Goal: Transaction & Acquisition: Obtain resource

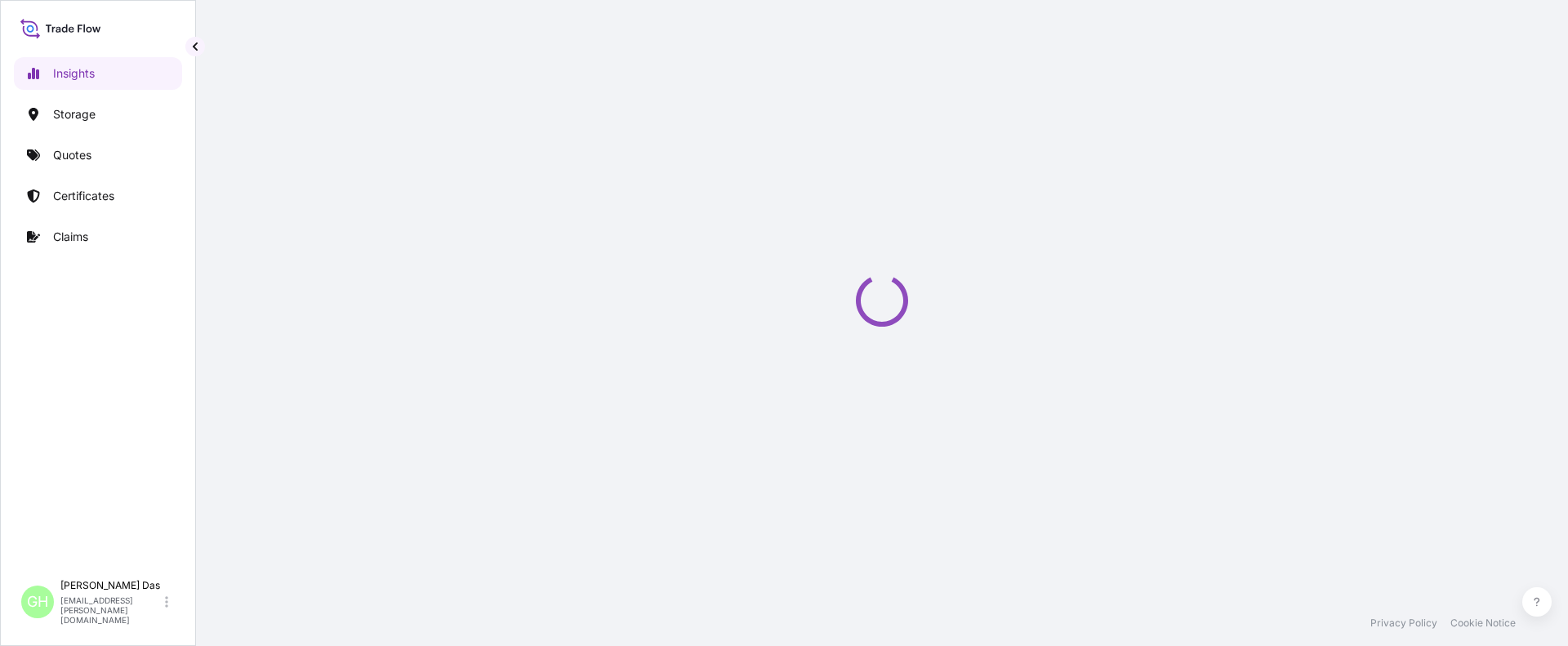
select select "2025"
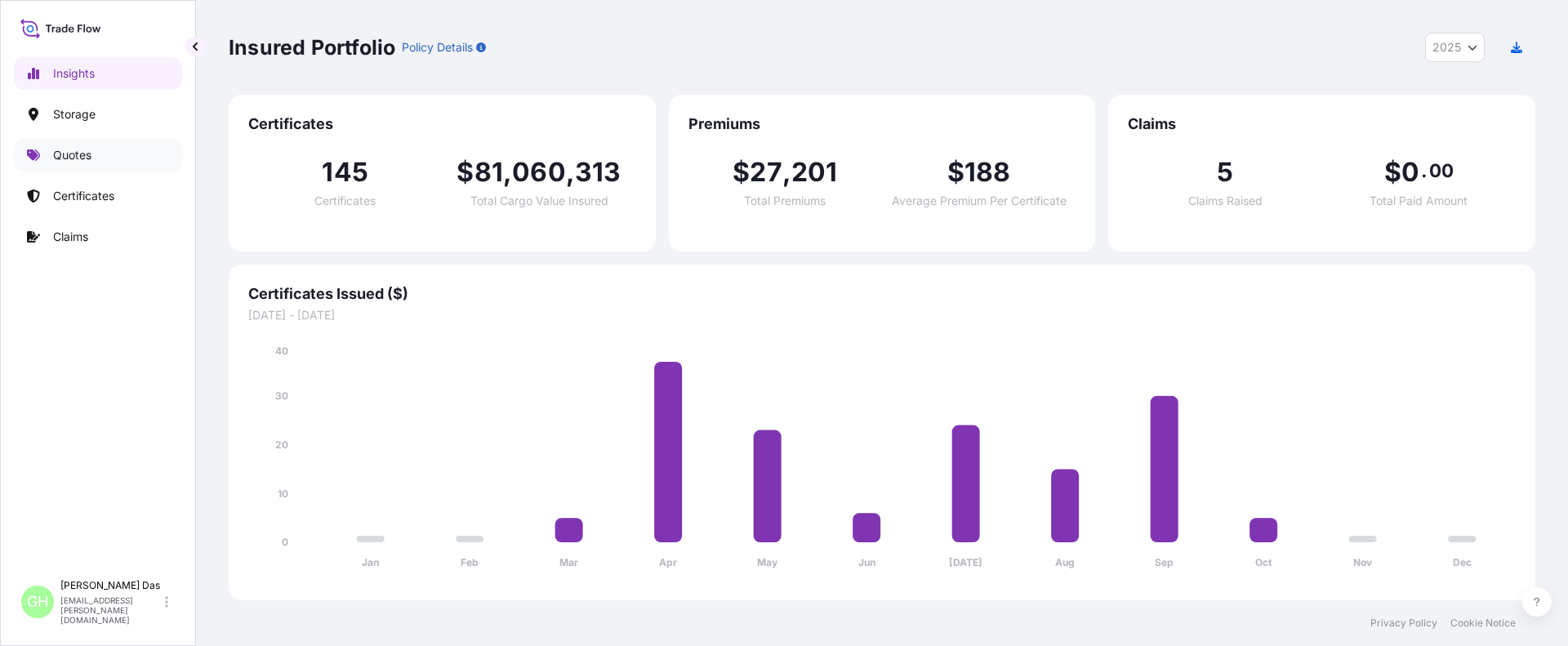
click at [62, 154] on p "Quotes" at bounding box center [73, 155] width 38 height 16
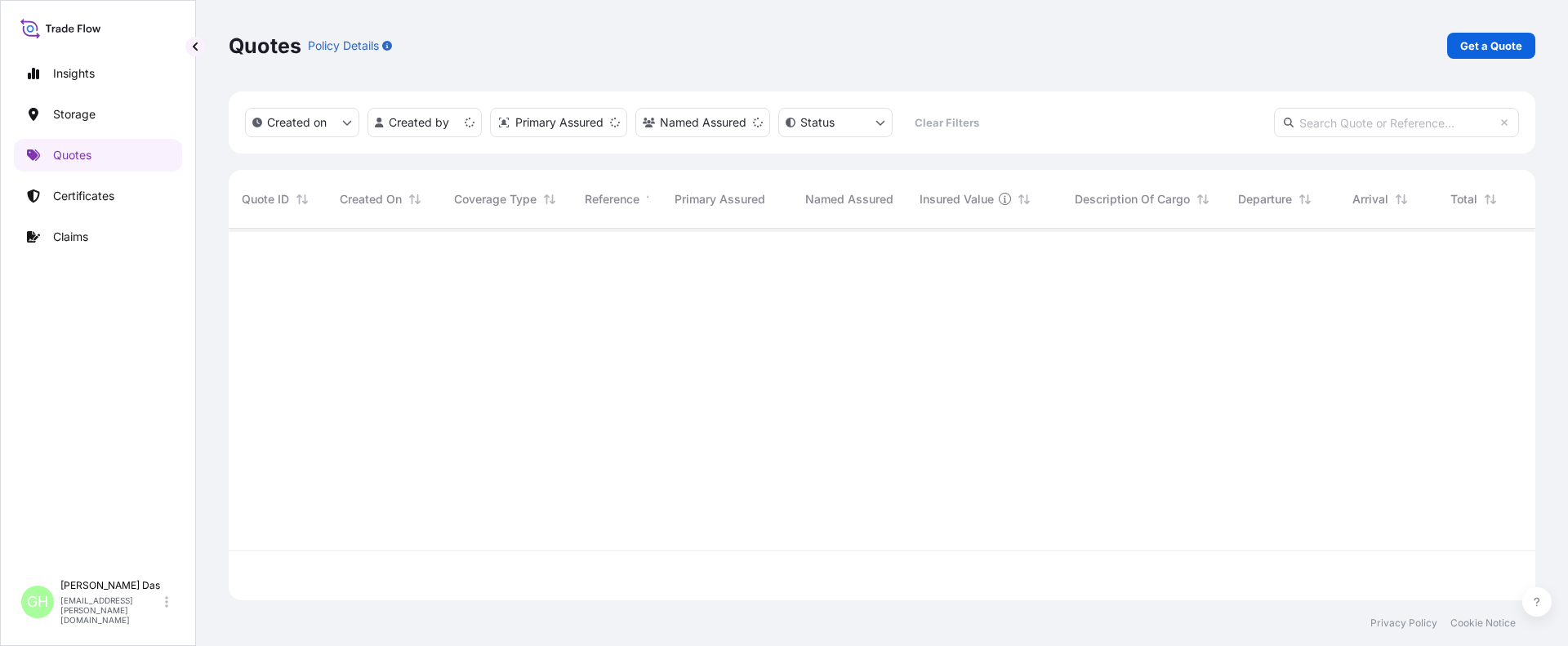
scroll to position [369, 1294]
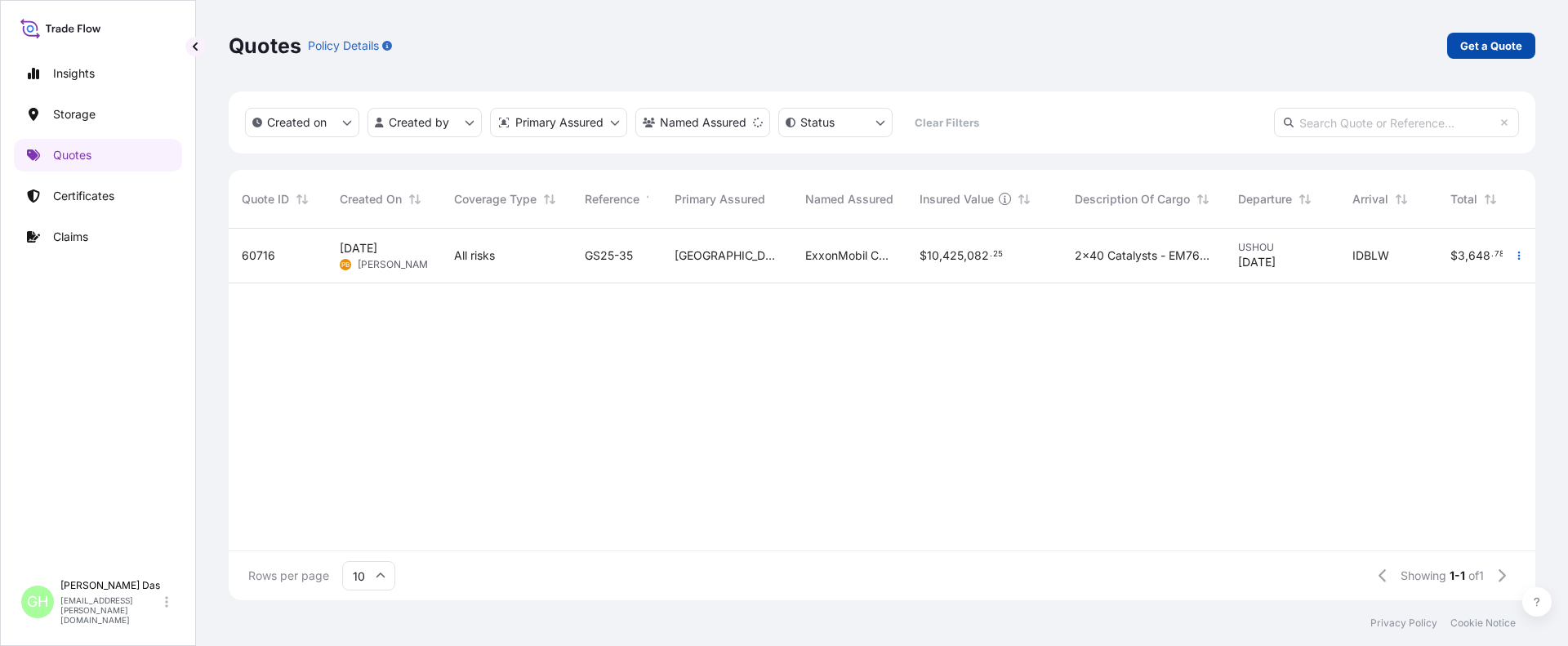
click at [1475, 37] on p "Get a Quote" at bounding box center [1491, 45] width 62 height 16
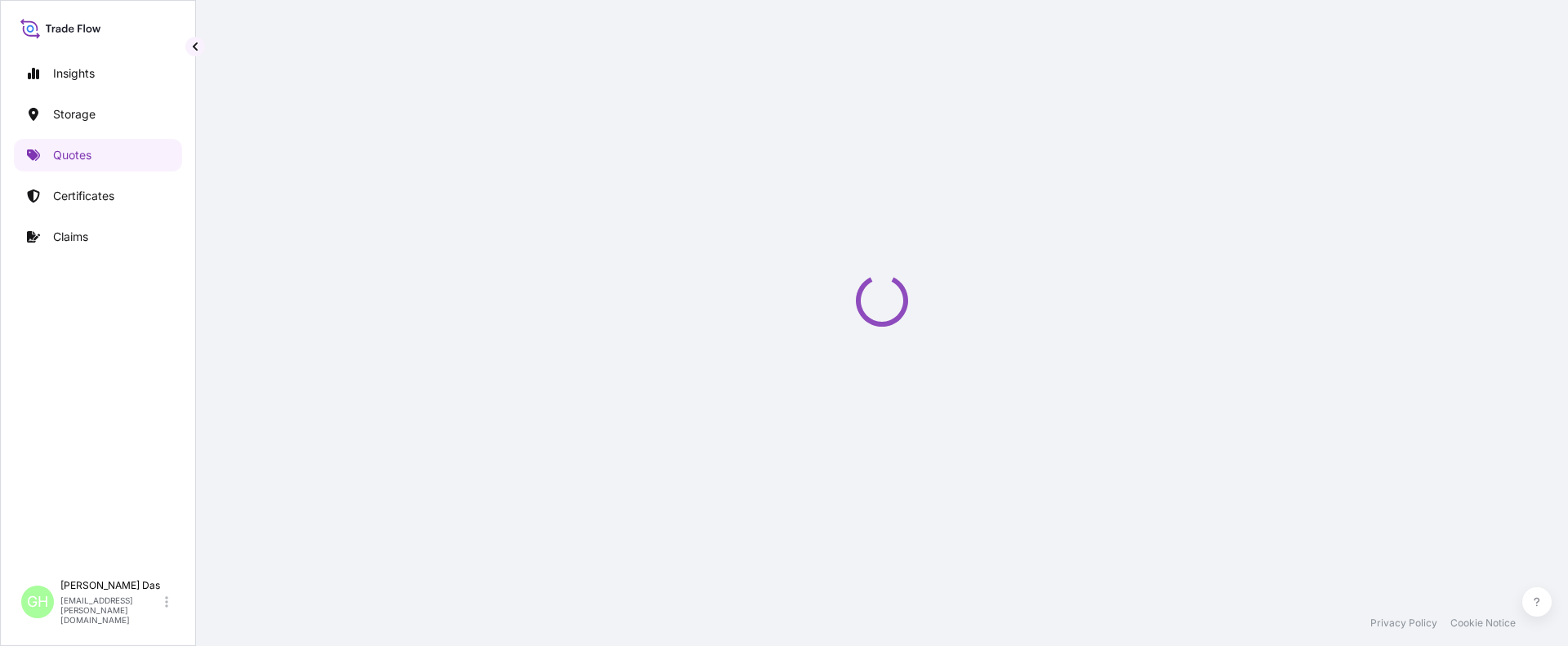
scroll to position [26, 0]
select select "Water"
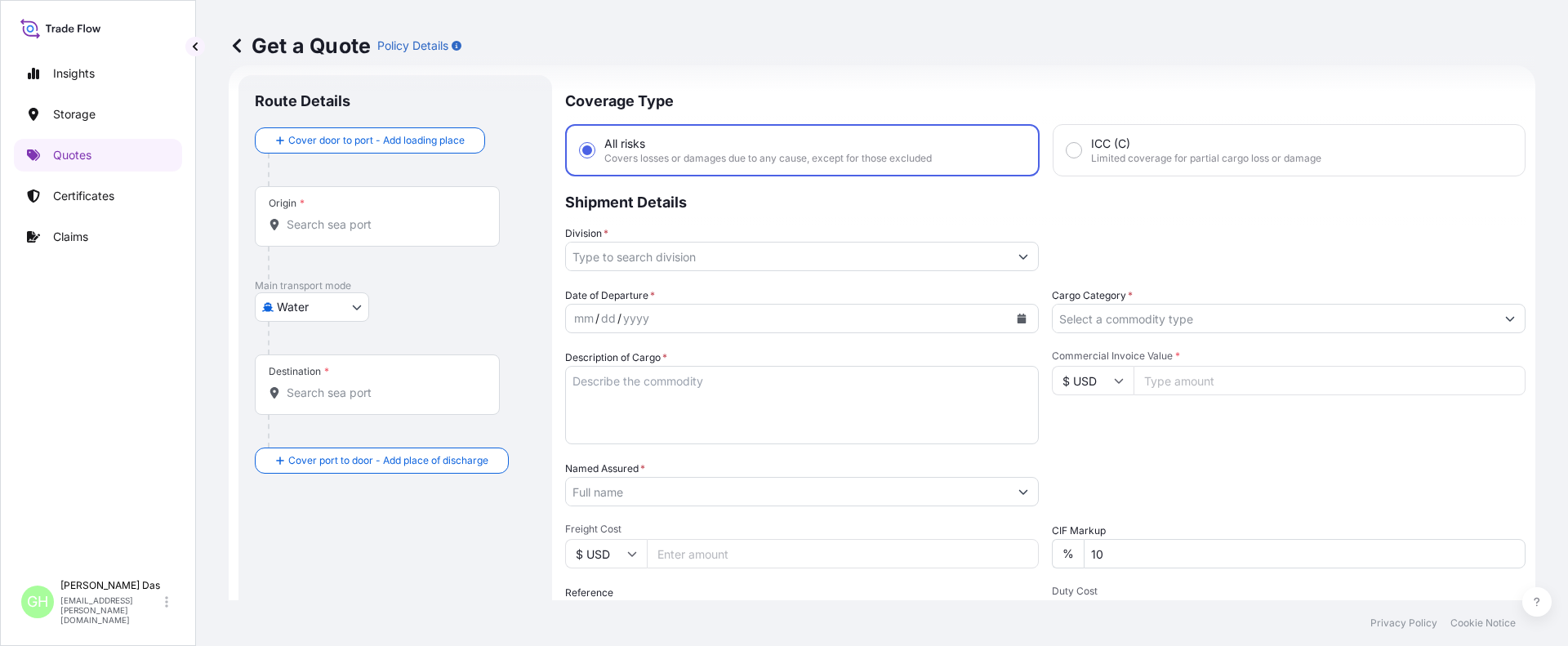
click at [319, 213] on div "Origin *" at bounding box center [377, 216] width 245 height 60
click at [319, 217] on input "Origin *" at bounding box center [383, 225] width 193 height 16
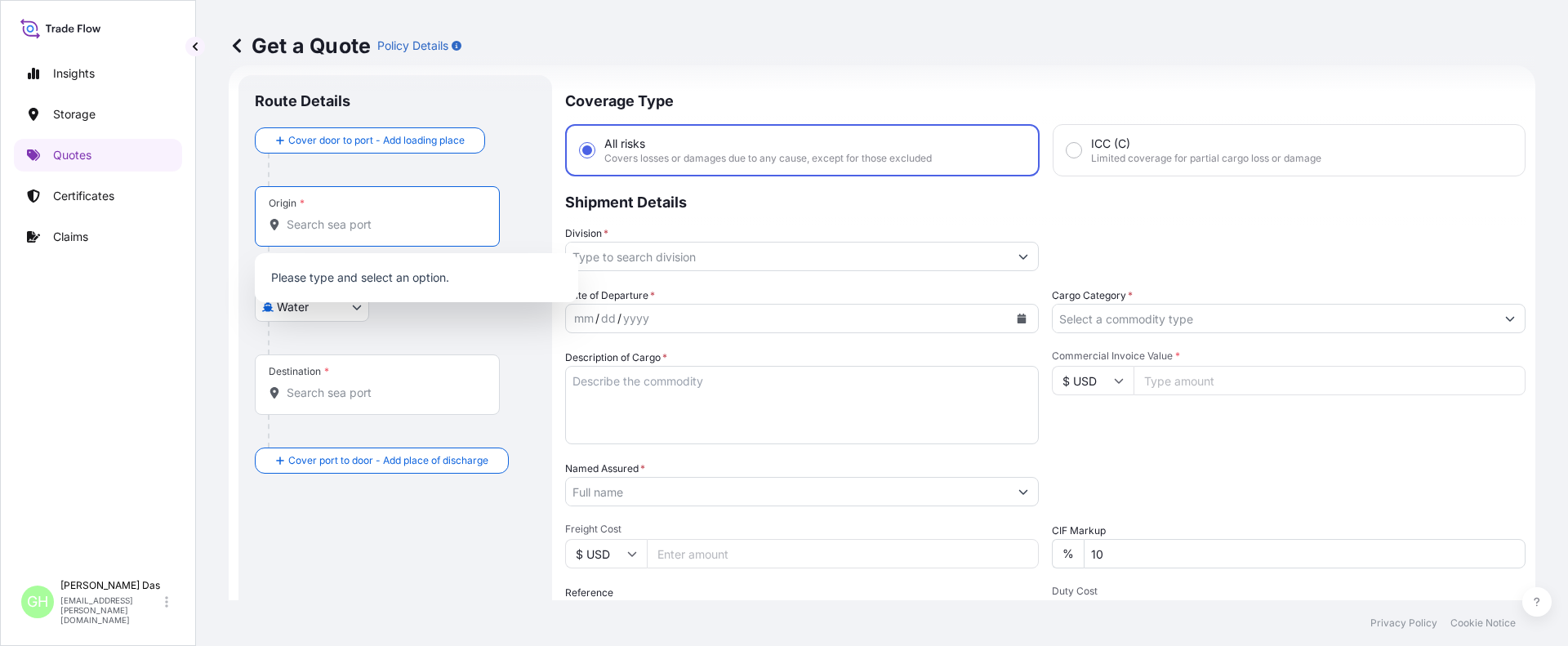
paste input "[GEOGRAPHIC_DATA], [GEOGRAPHIC_DATA]"
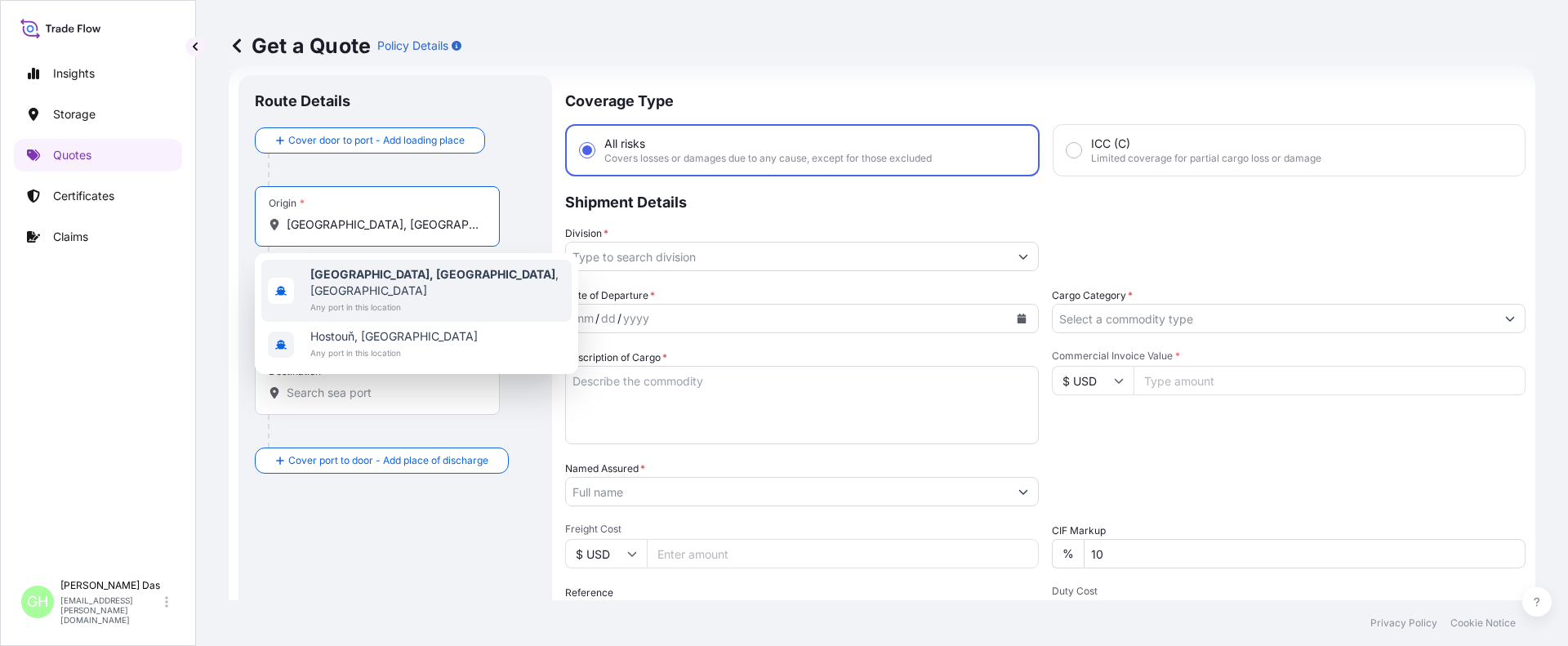
click at [348, 299] on span "Any port in this location" at bounding box center [437, 307] width 255 height 16
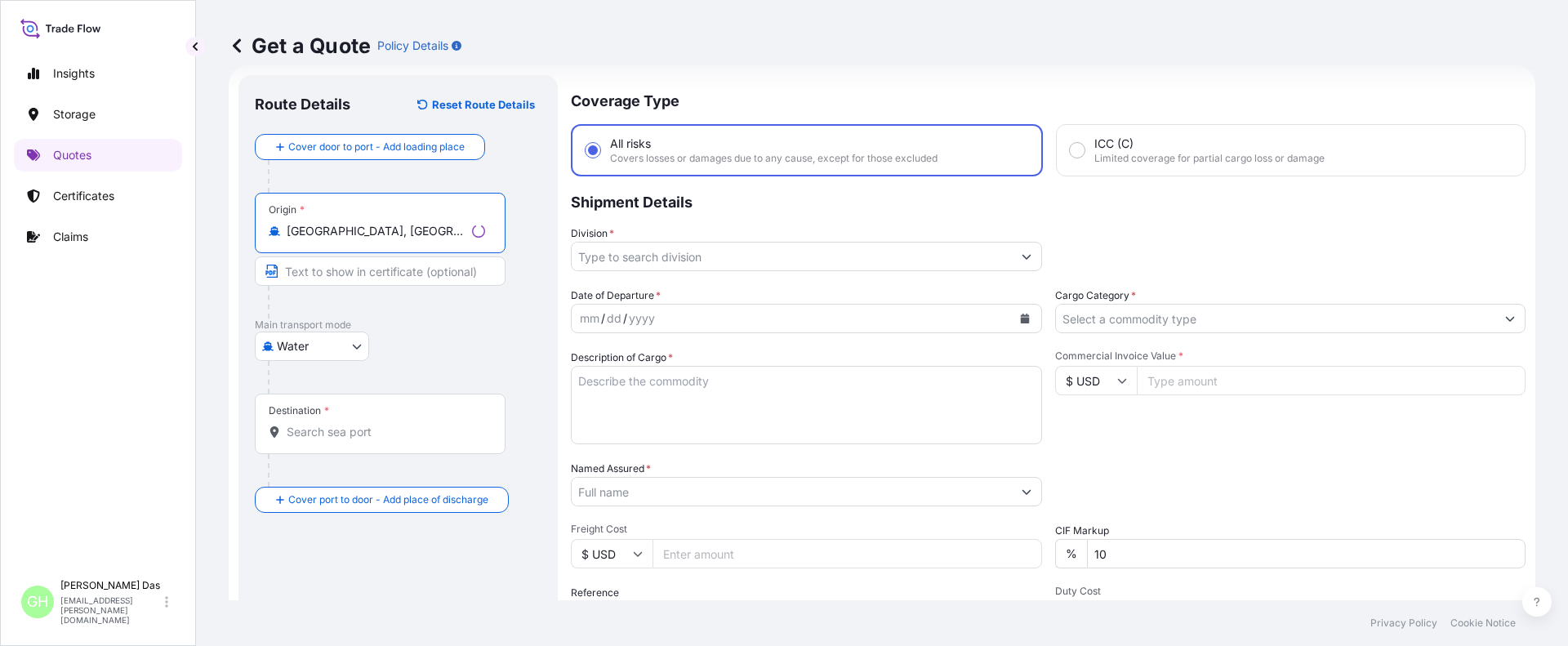
type input "[GEOGRAPHIC_DATA], [GEOGRAPHIC_DATA], [GEOGRAPHIC_DATA]"
click at [317, 426] on input "Destination *" at bounding box center [383, 432] width 193 height 16
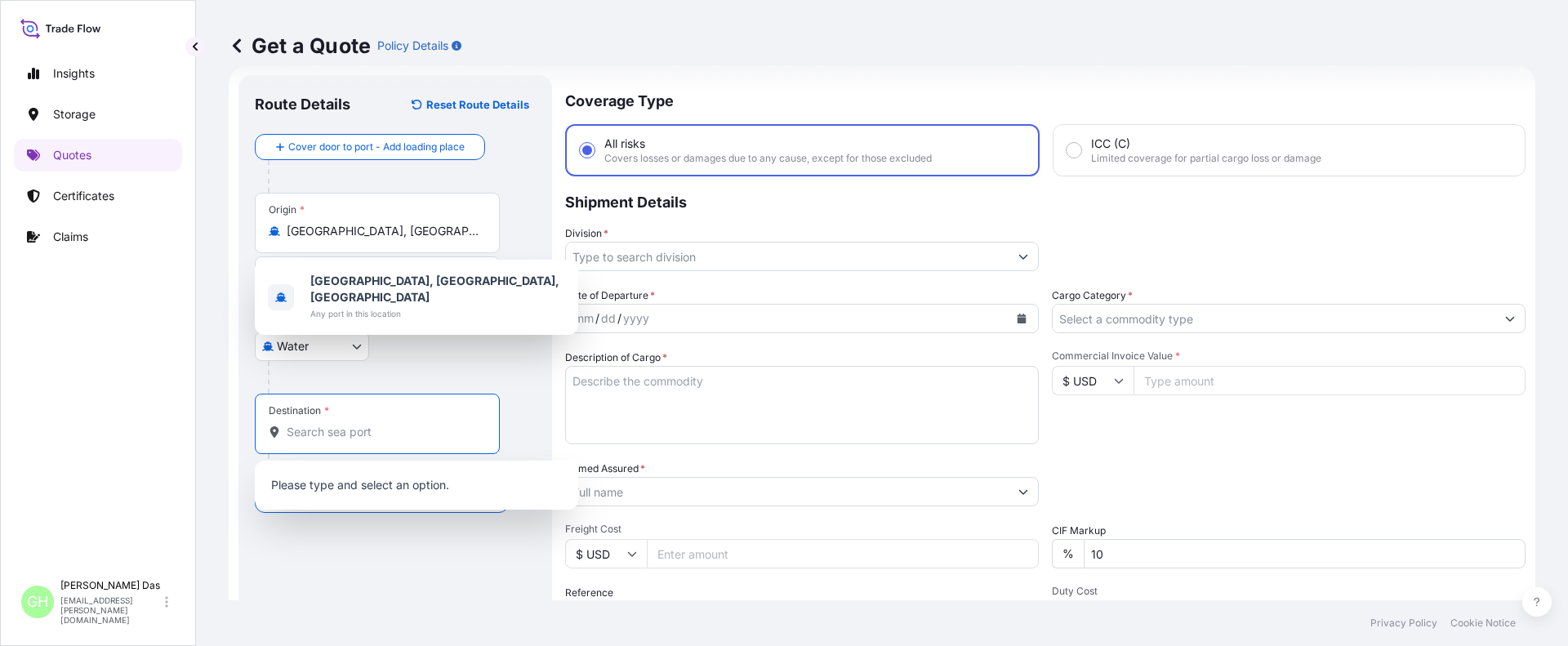
paste input "[GEOGRAPHIC_DATA], [GEOGRAPHIC_DATA]"
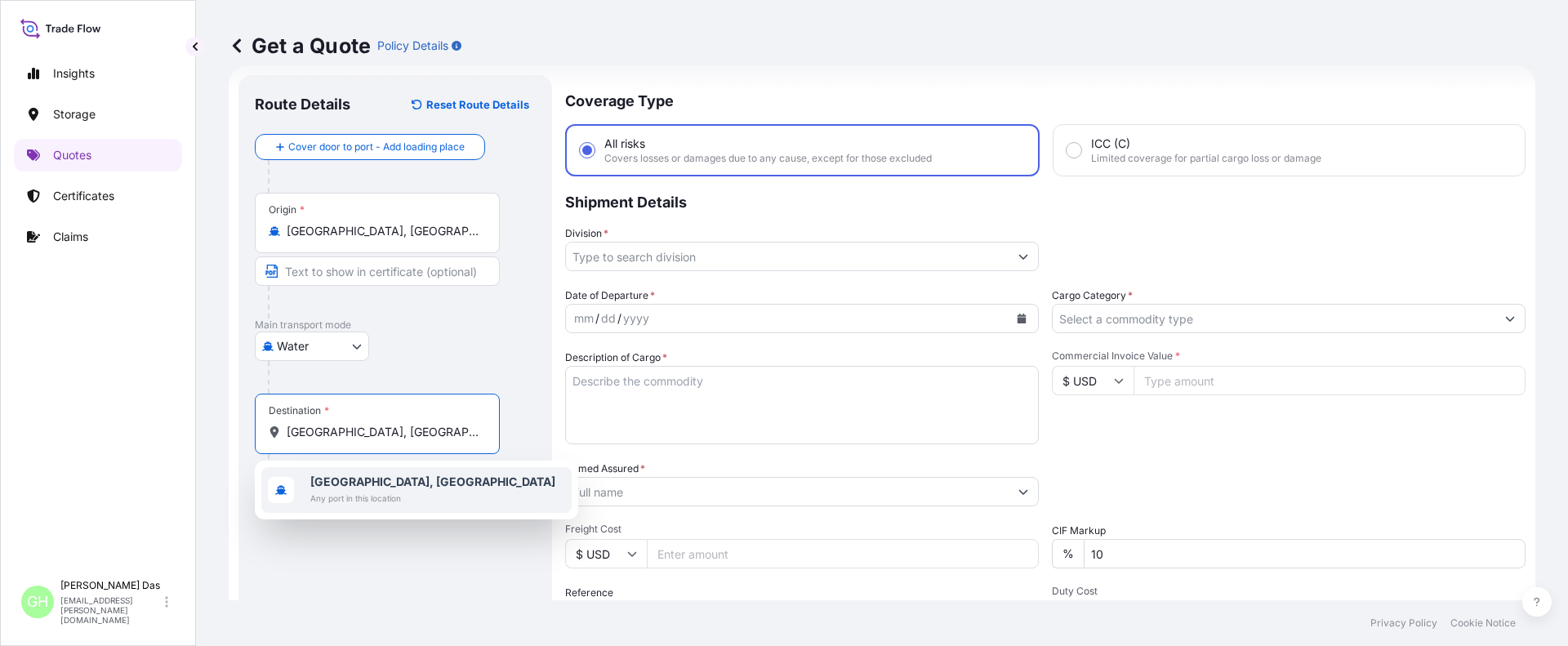
click at [341, 492] on span "Any port in this location" at bounding box center [433, 498] width 245 height 16
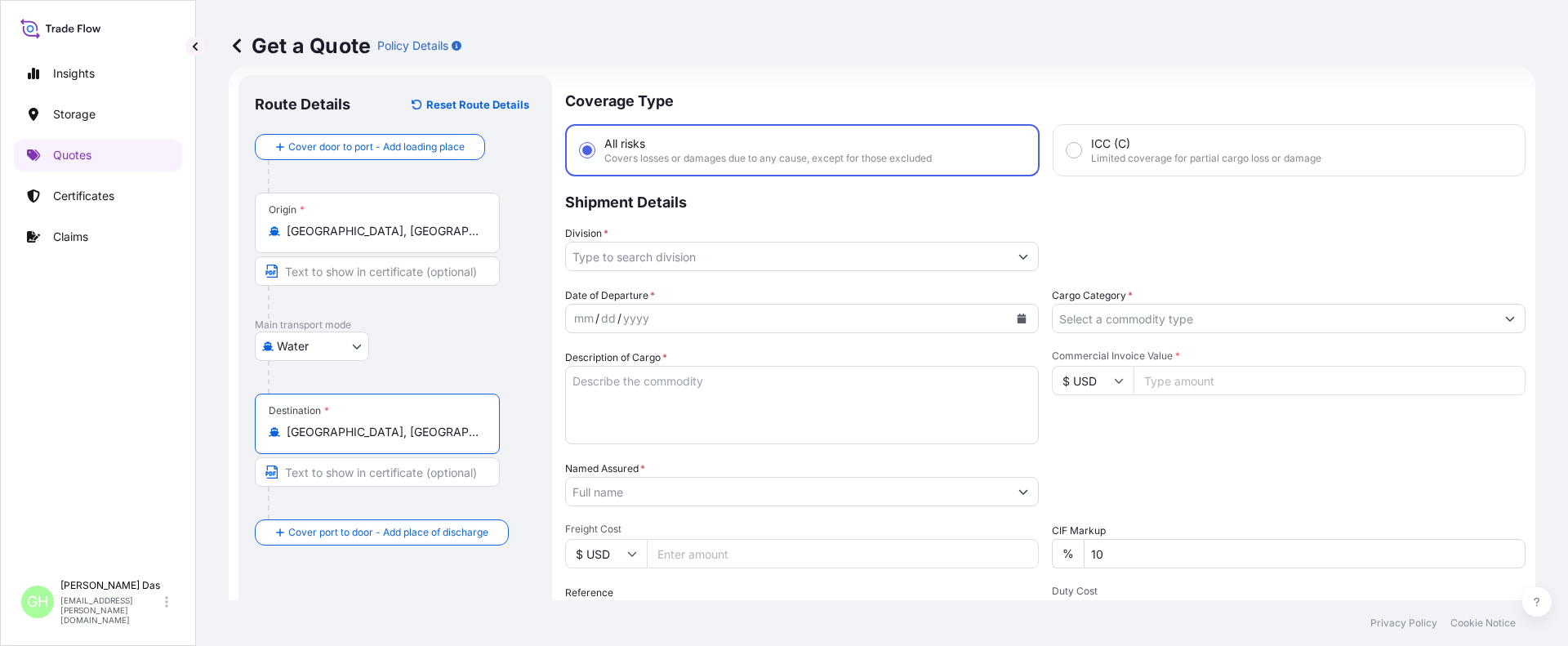
type input "[GEOGRAPHIC_DATA], [GEOGRAPHIC_DATA]"
click at [629, 261] on input "Division *" at bounding box center [787, 256] width 442 height 30
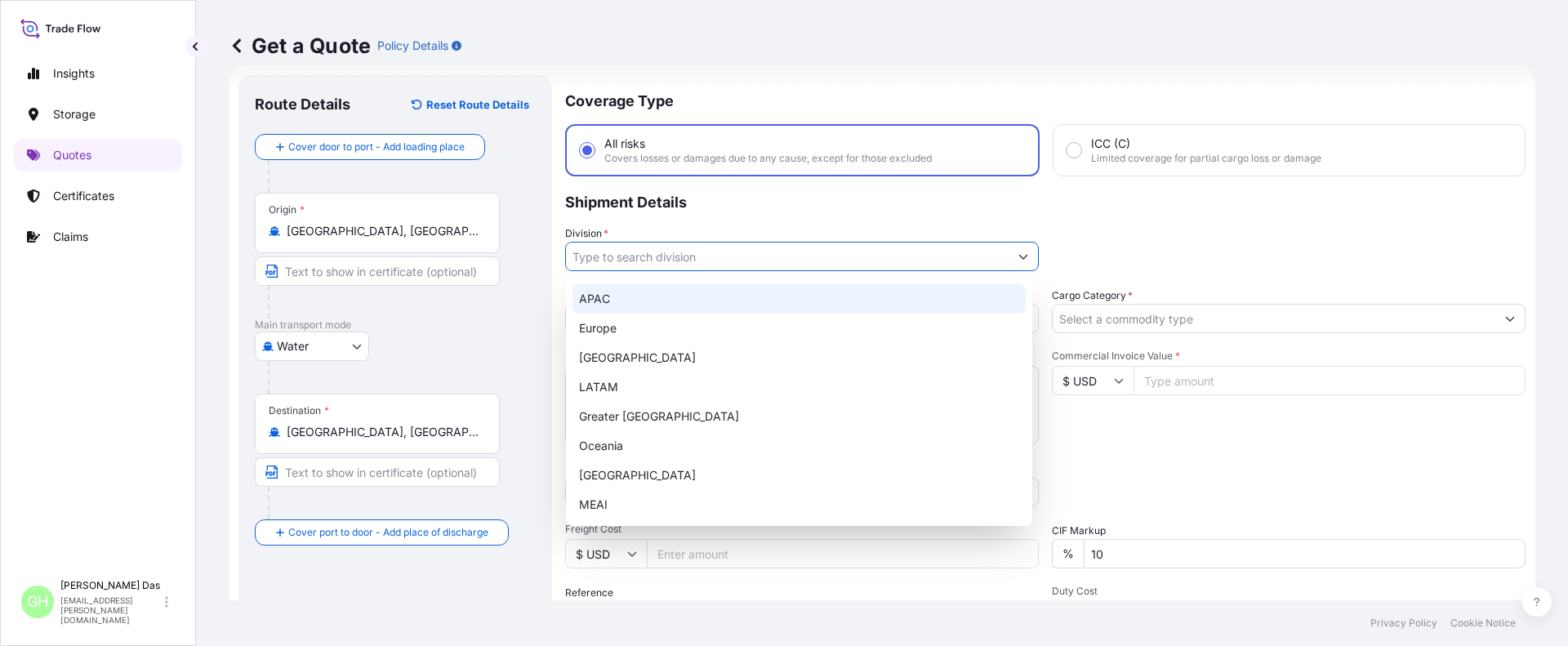
click at [604, 300] on div "APAC" at bounding box center [798, 299] width 454 height 30
type input "APAC"
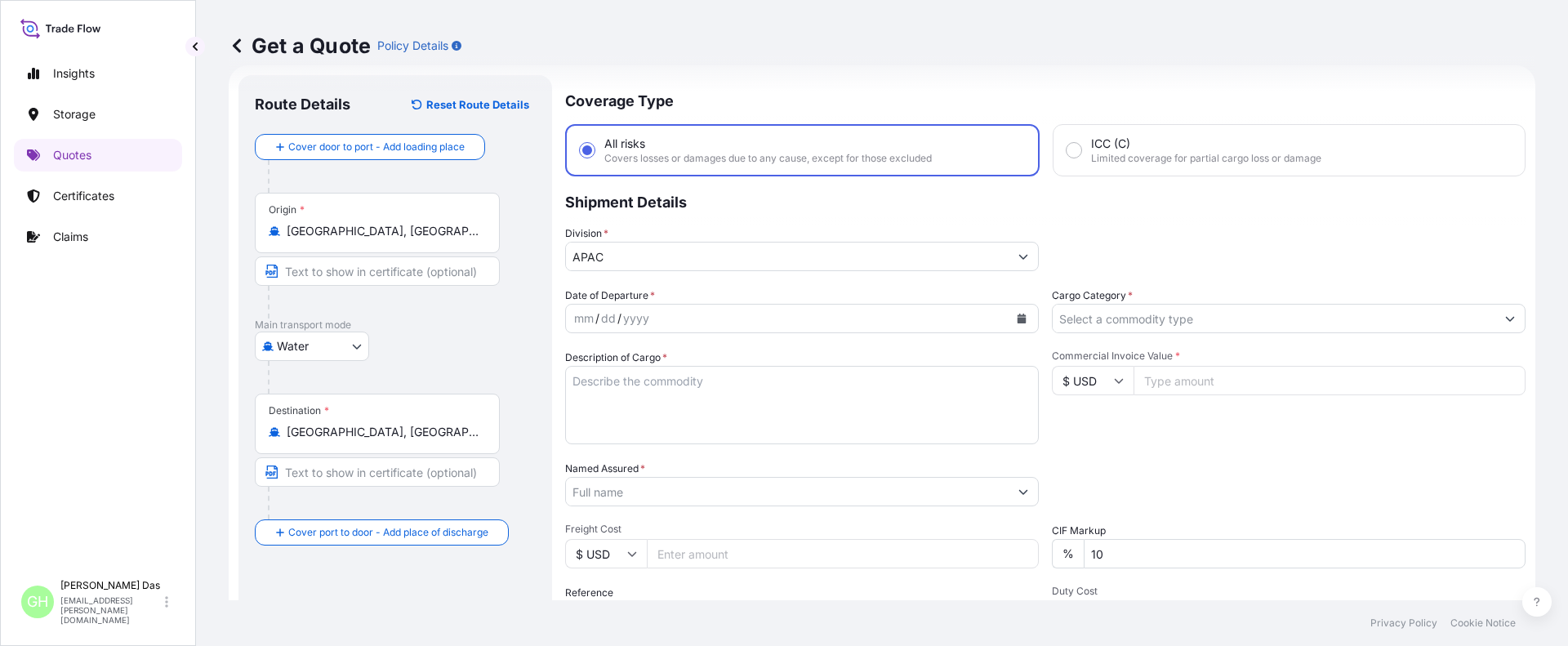
click at [484, 591] on div "Route Details Reset Route Details Cover door to port - Add loading place Place …" at bounding box center [395, 445] width 281 height 707
click at [1017, 313] on icon "Calendar" at bounding box center [1021, 318] width 9 height 10
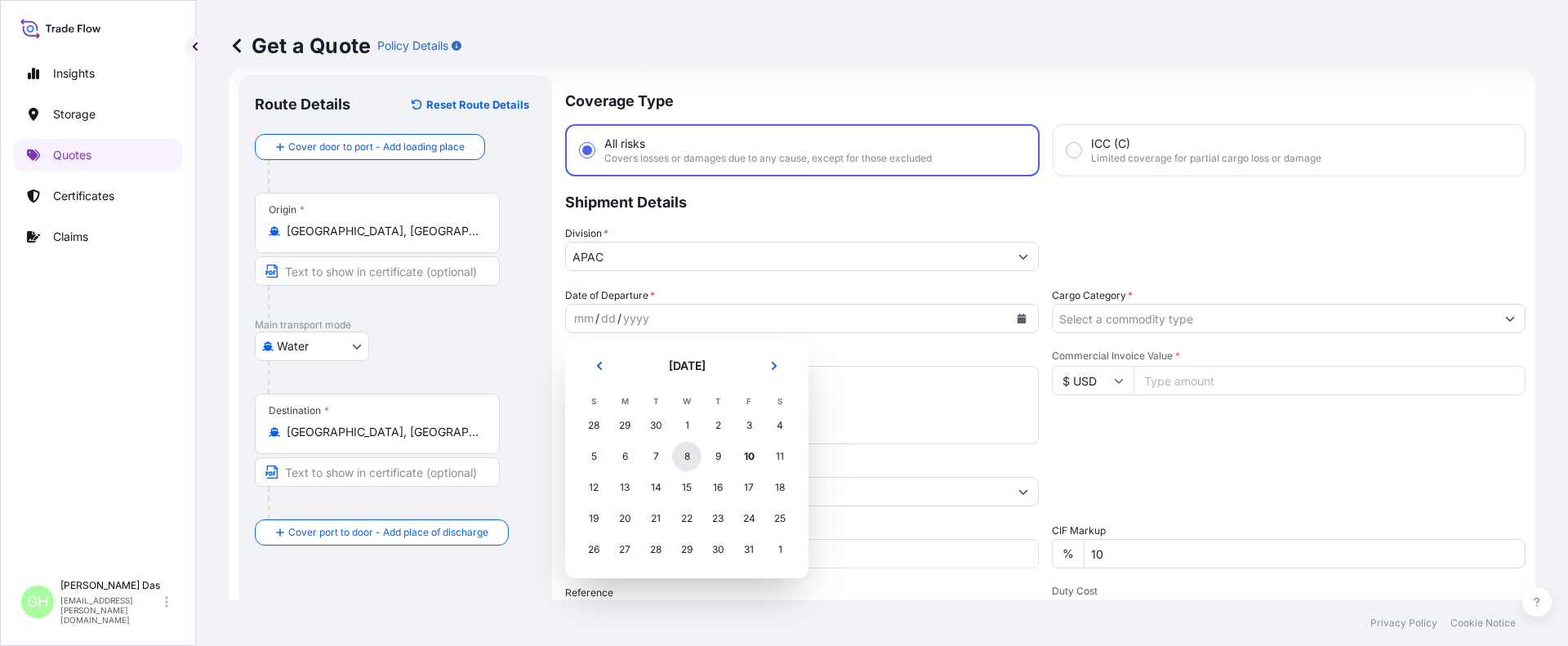
click at [689, 460] on div "8" at bounding box center [687, 457] width 30 height 30
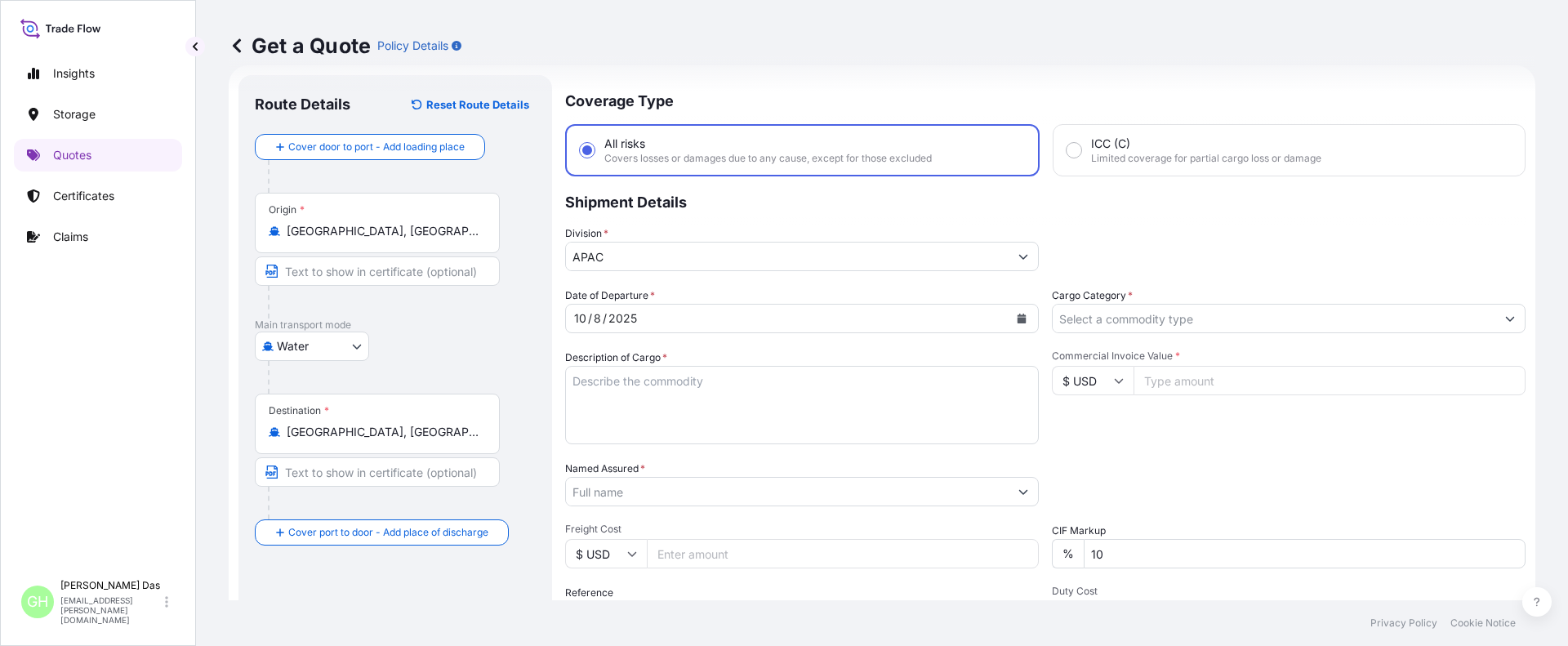
click at [201, 371] on div "Get a Quote Policy Details Route Details Reset Route Details Cover door to port…" at bounding box center [881, 300] width 1372 height 601
click at [625, 383] on textarea "Description of Cargo *" at bounding box center [802, 405] width 474 height 78
paste textarea "BAGS LOADED INTO 5 20' DRY VAN PETROTHENE GA502119, SEABULK"
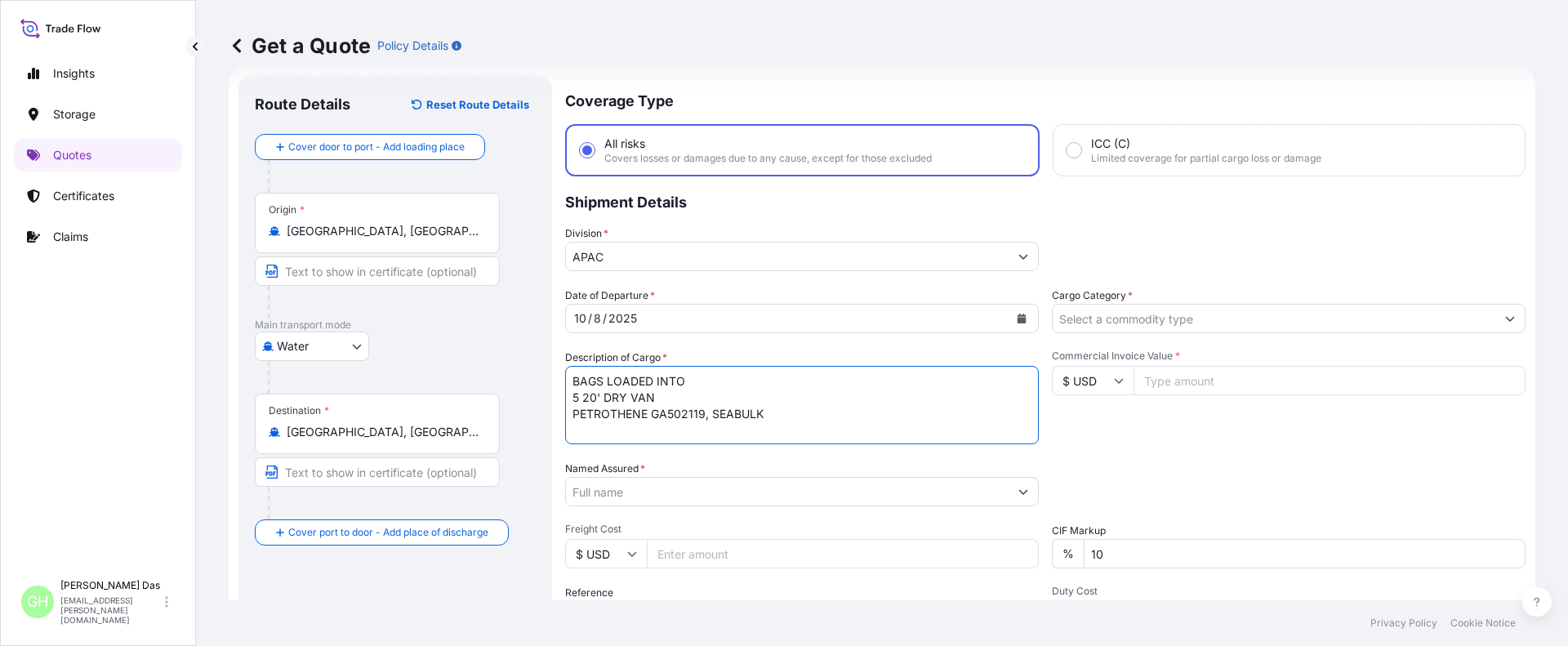
click at [572, 386] on textarea "BAGS LOADED INTO 5 20' DRY VAN PETROTHENE GA502119, SEABULK" at bounding box center [802, 405] width 474 height 78
type textarea "5 BAGS LOADED INTO 5 20' DRY VAN PETROTHENE GA502119, SEABULK"
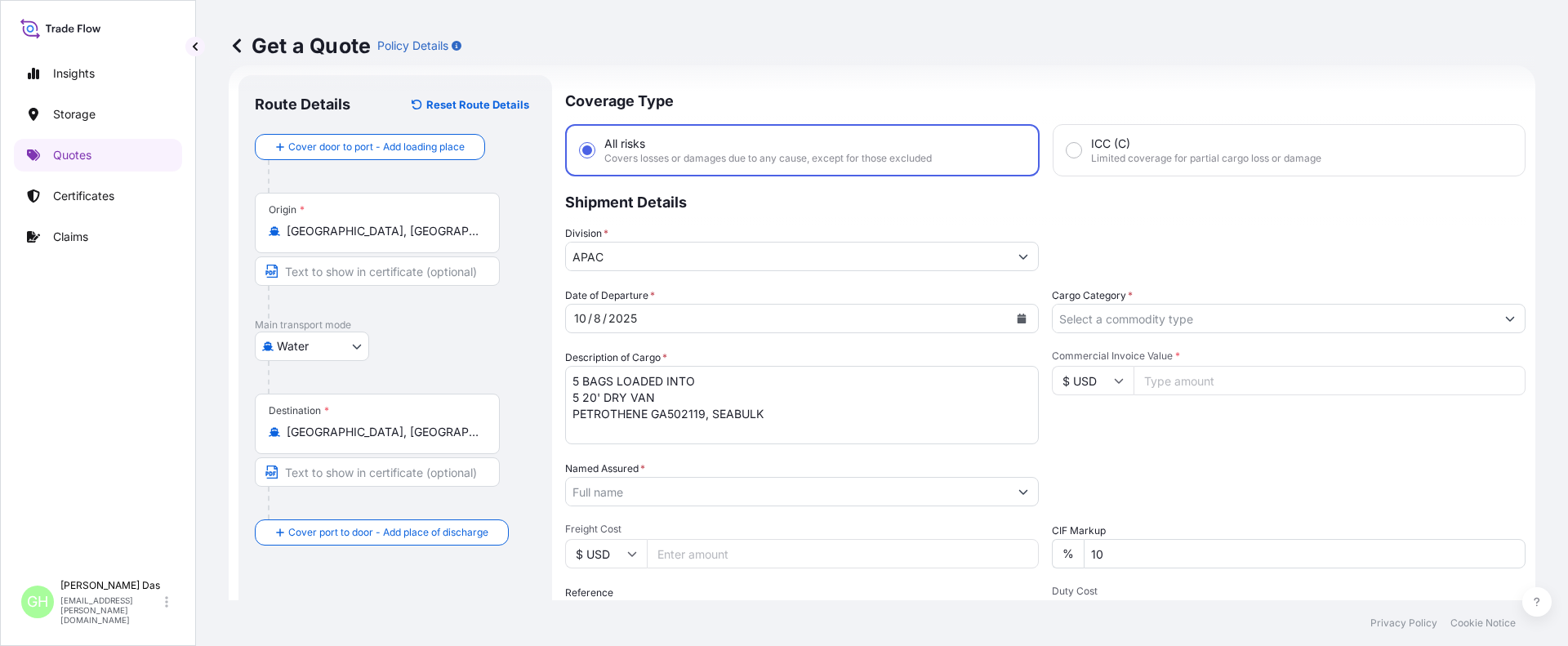
click at [157, 364] on div "Insights Storage Quotes Certificates Claims" at bounding box center [98, 307] width 168 height 529
click at [606, 493] on input "Named Assured *" at bounding box center [787, 491] width 442 height 30
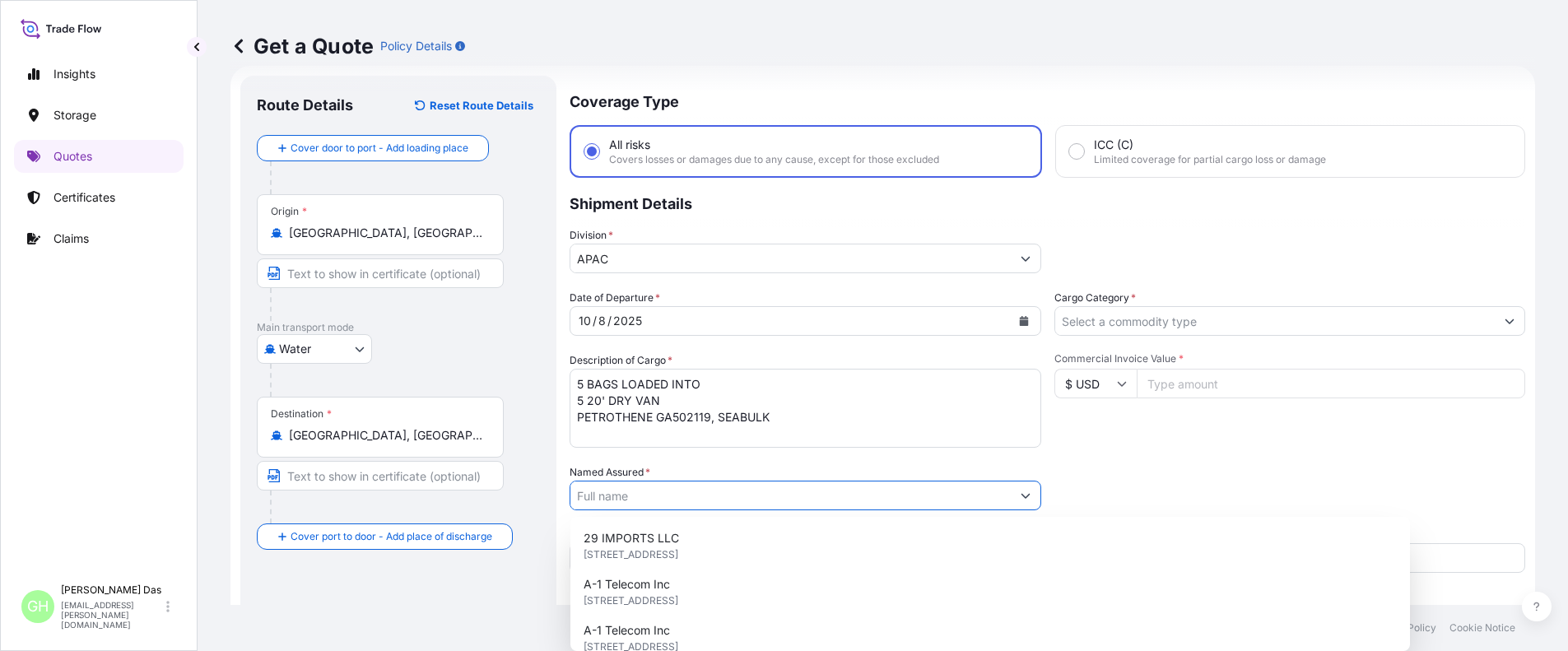
paste input "EQUISTAR CHEMICALS, LP"
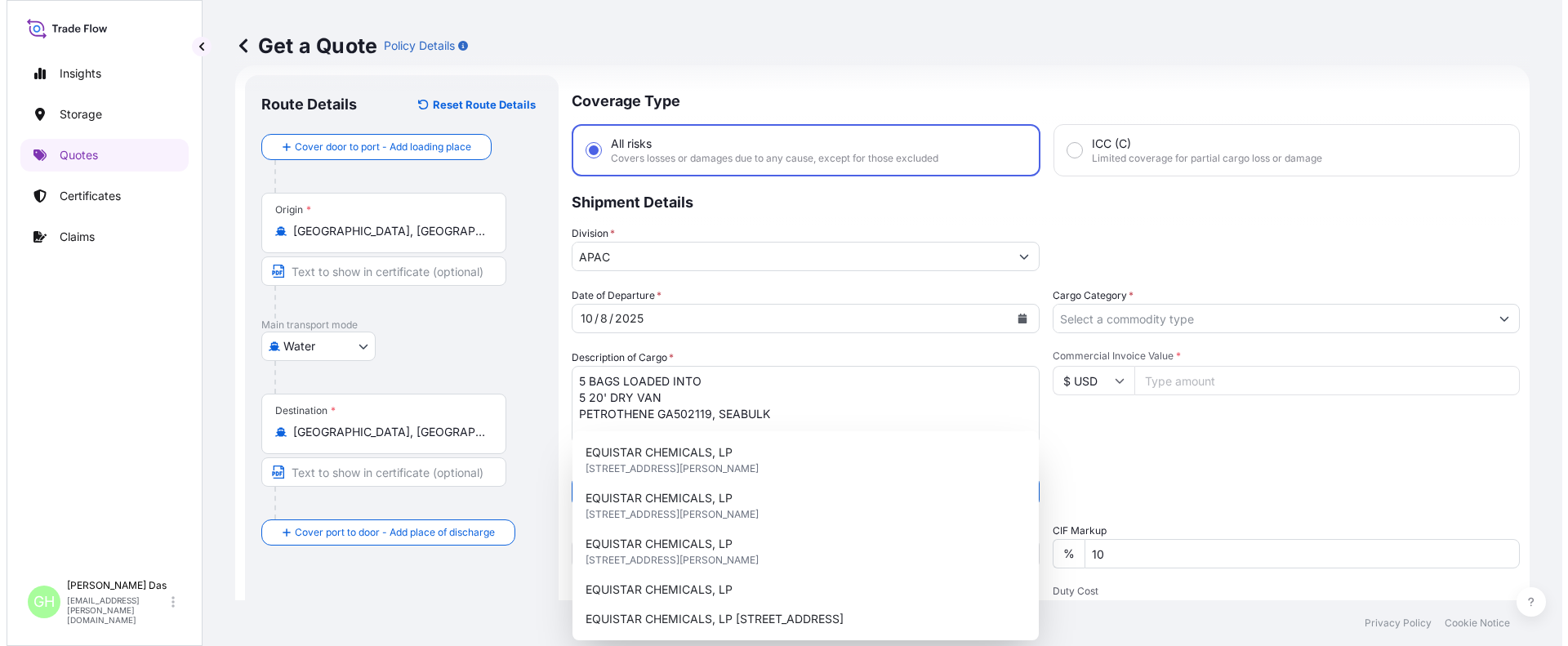
scroll to position [189, 0]
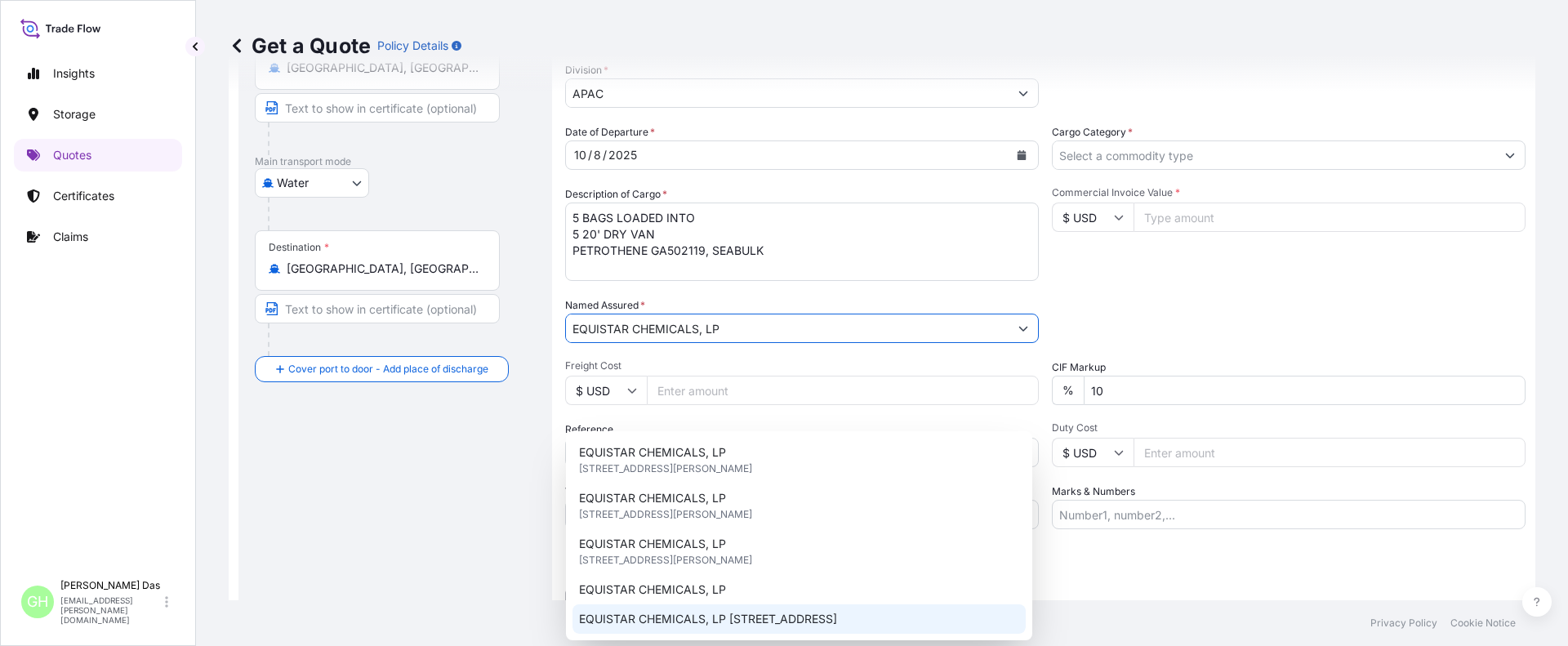
click at [766, 613] on span "EQUISTAR CHEMICALS, LP [STREET_ADDRESS]" at bounding box center [708, 619] width 258 height 16
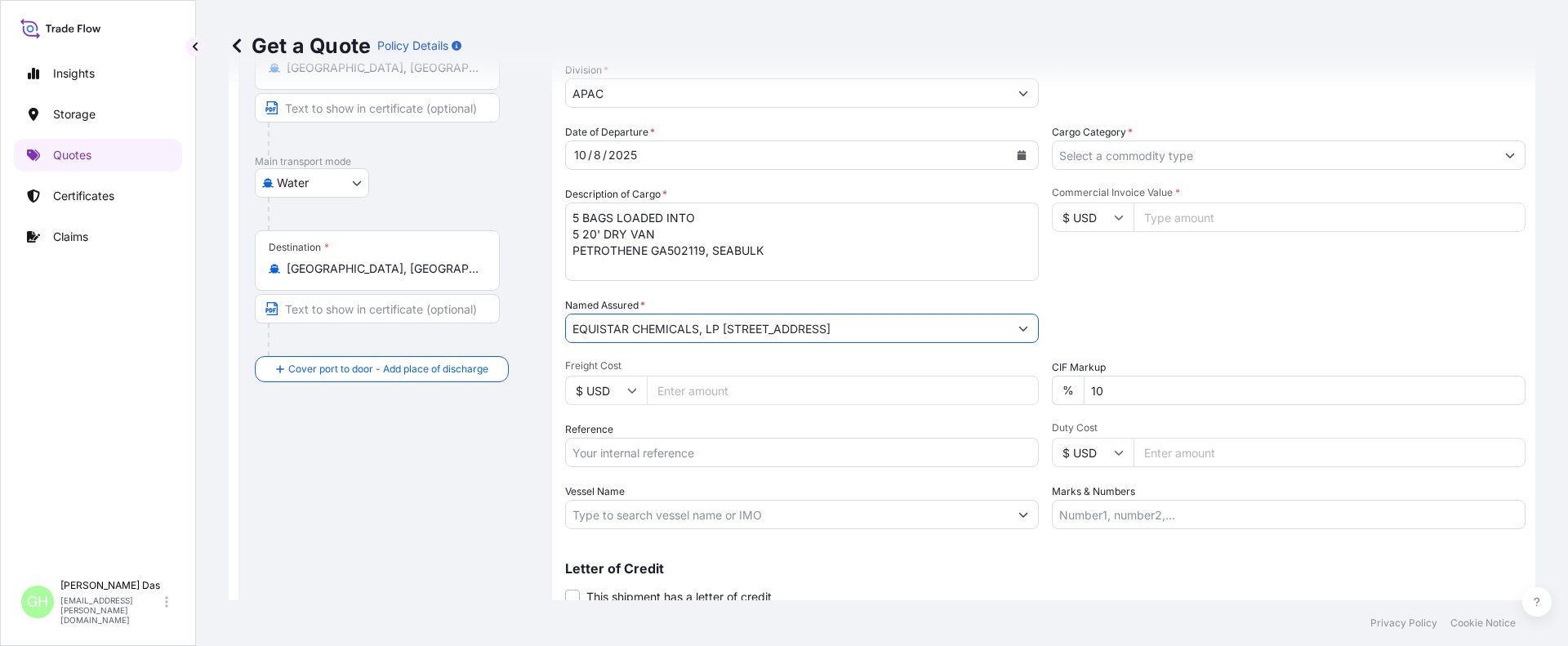
scroll to position [250, 0]
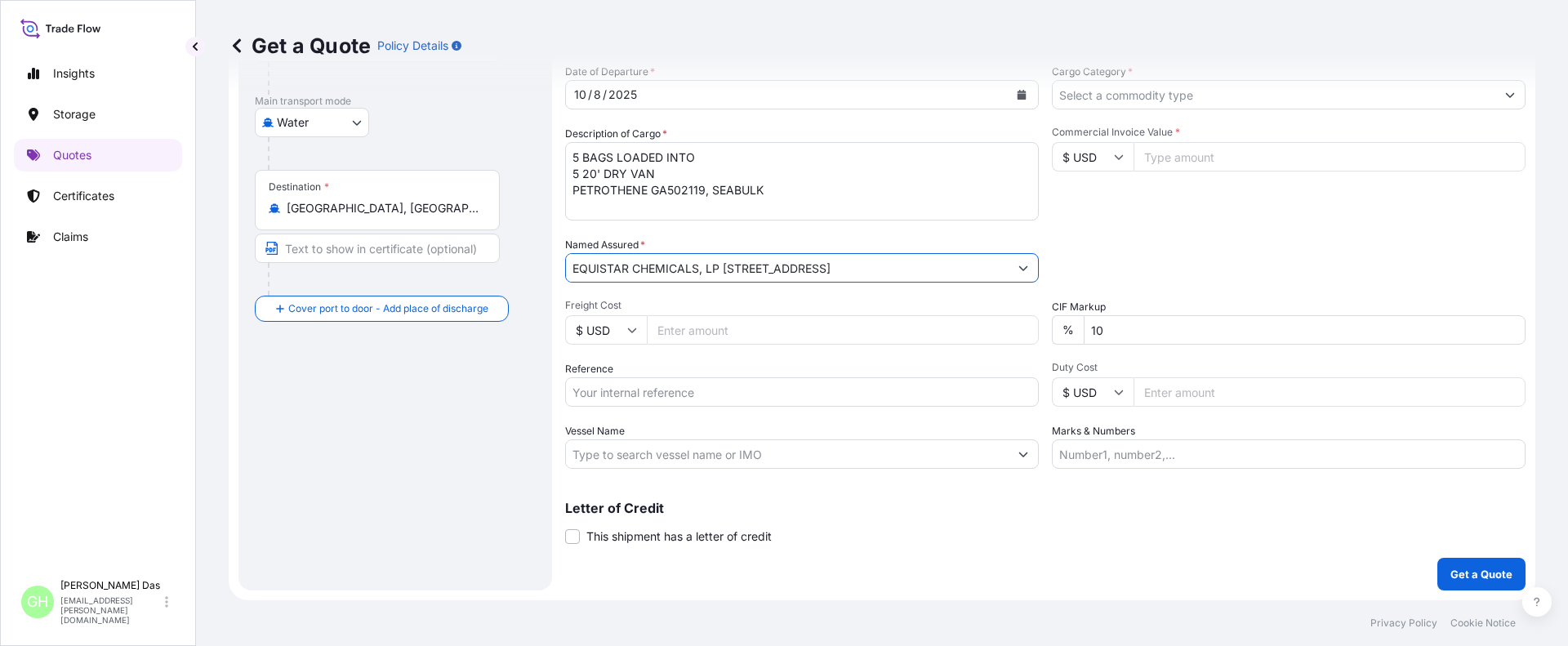
type input "EQUISTAR CHEMICALS, LP [STREET_ADDRESS]"
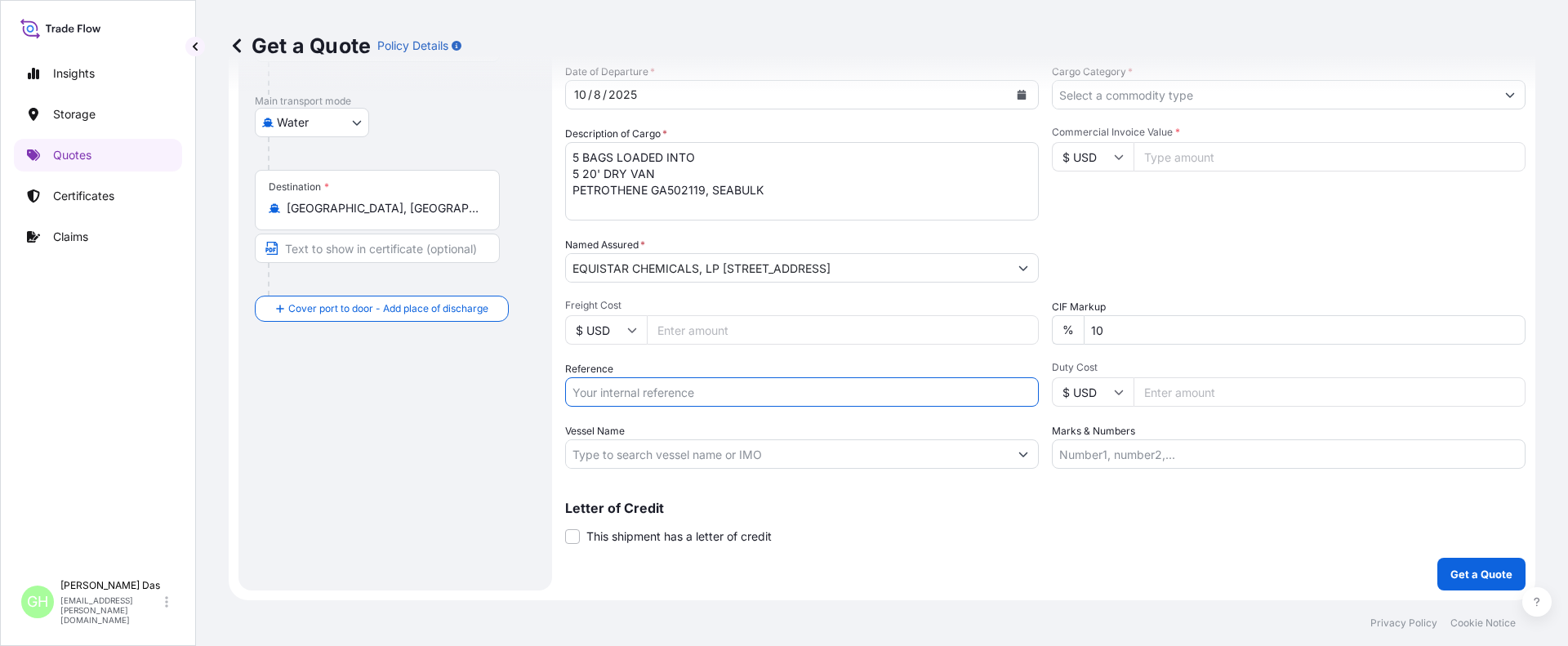
click at [639, 391] on input "Reference" at bounding box center [802, 392] width 474 height 30
click at [364, 482] on div "Route Details Reset Route Details Cover door to port - Add loading place Place …" at bounding box center [395, 221] width 281 height 707
click at [679, 398] on input "Reference" at bounding box center [802, 392] width 474 height 30
paste input "5013202612"
drag, startPoint x: 574, startPoint y: 395, endPoint x: 631, endPoint y: 396, distance: 57.0
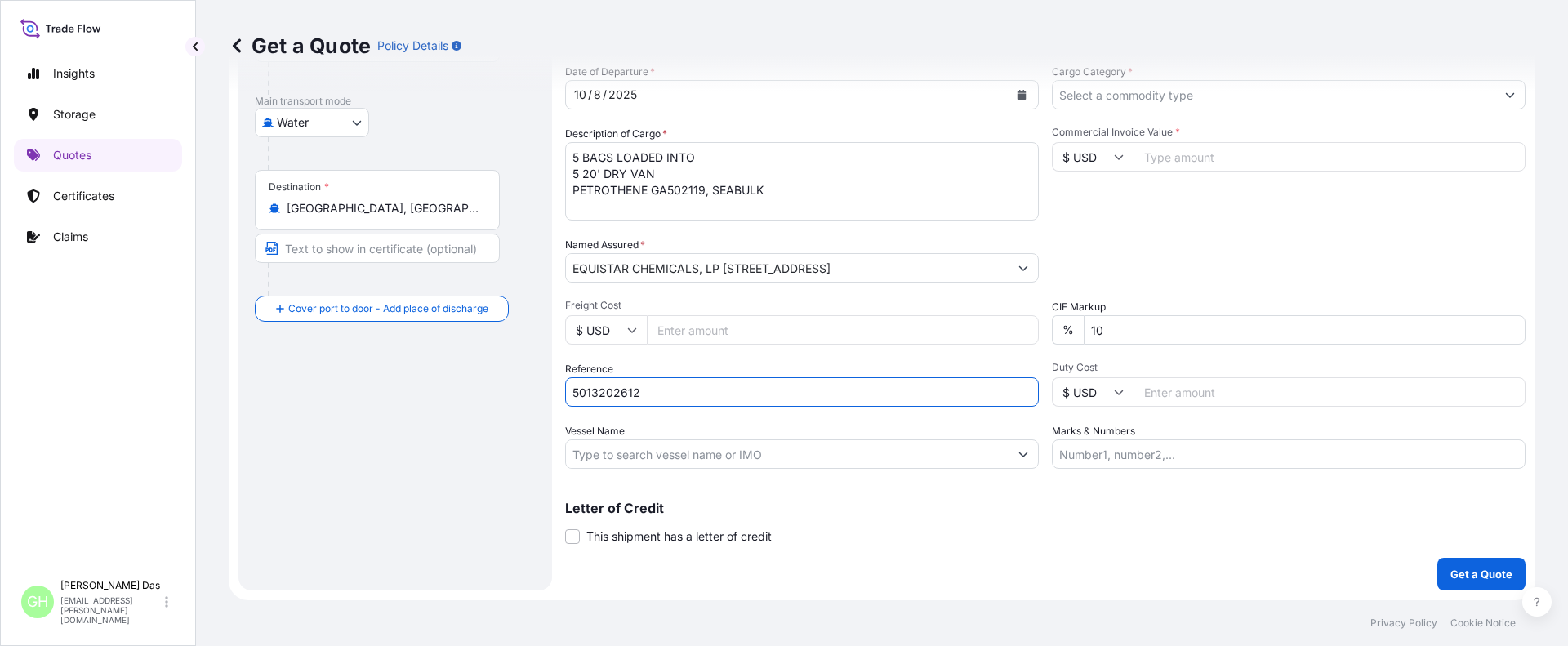
click at [575, 395] on input "5013202612" at bounding box center [802, 392] width 474 height 30
paste input "10420886578"
type input "10420886578 / 5013202612"
click at [646, 454] on input "Vessel Name" at bounding box center [787, 454] width 442 height 30
paste input "LONCOMILLA"
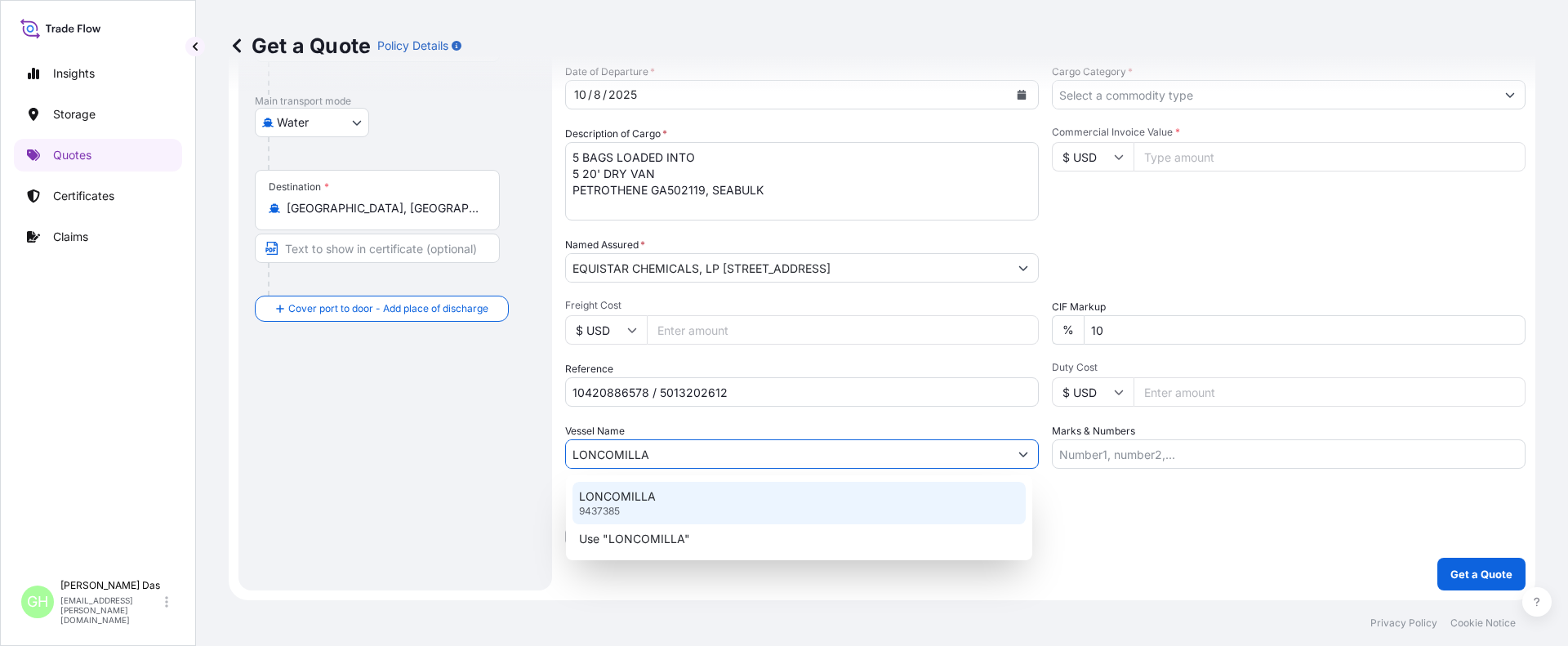
click at [627, 506] on div "LONCOMILLA 9437385" at bounding box center [798, 504] width 454 height 42
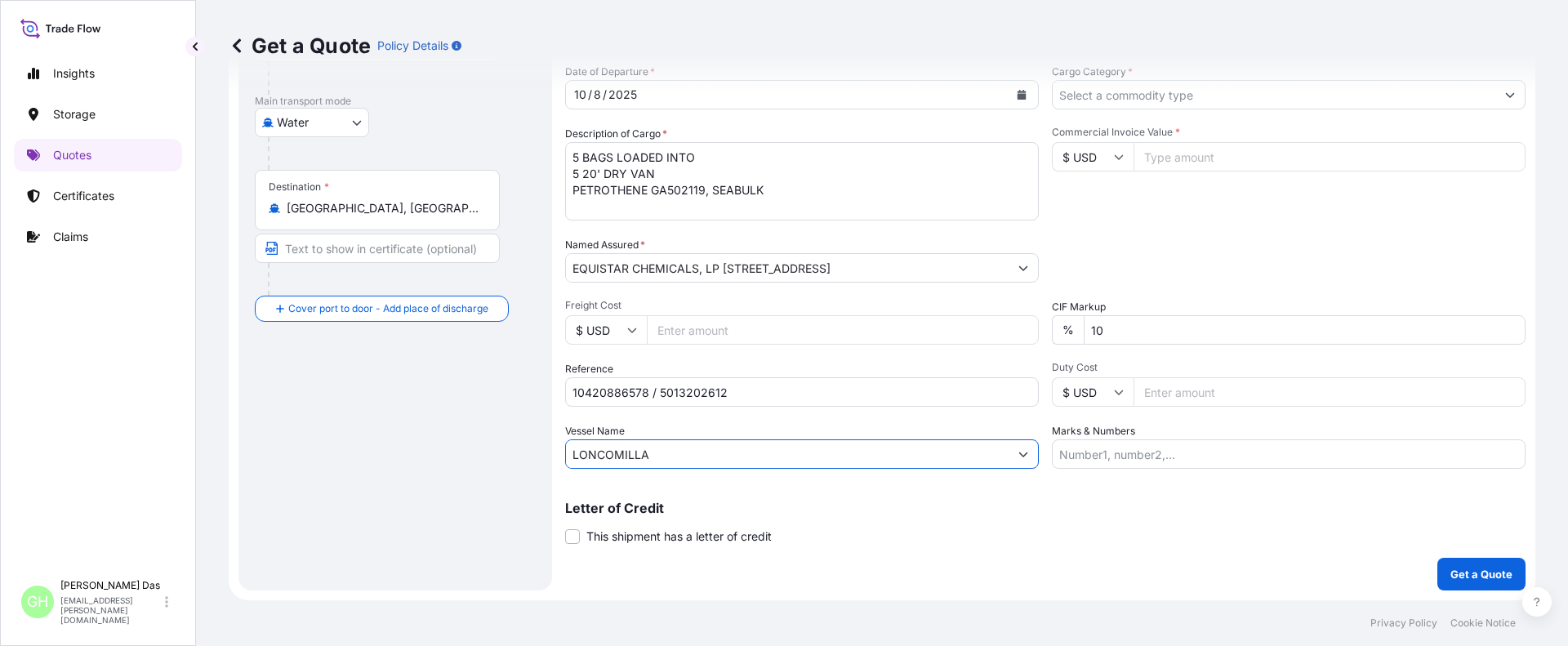
type input "LONCOMILLA"
click at [1134, 99] on input "Cargo Category *" at bounding box center [1273, 95] width 442 height 30
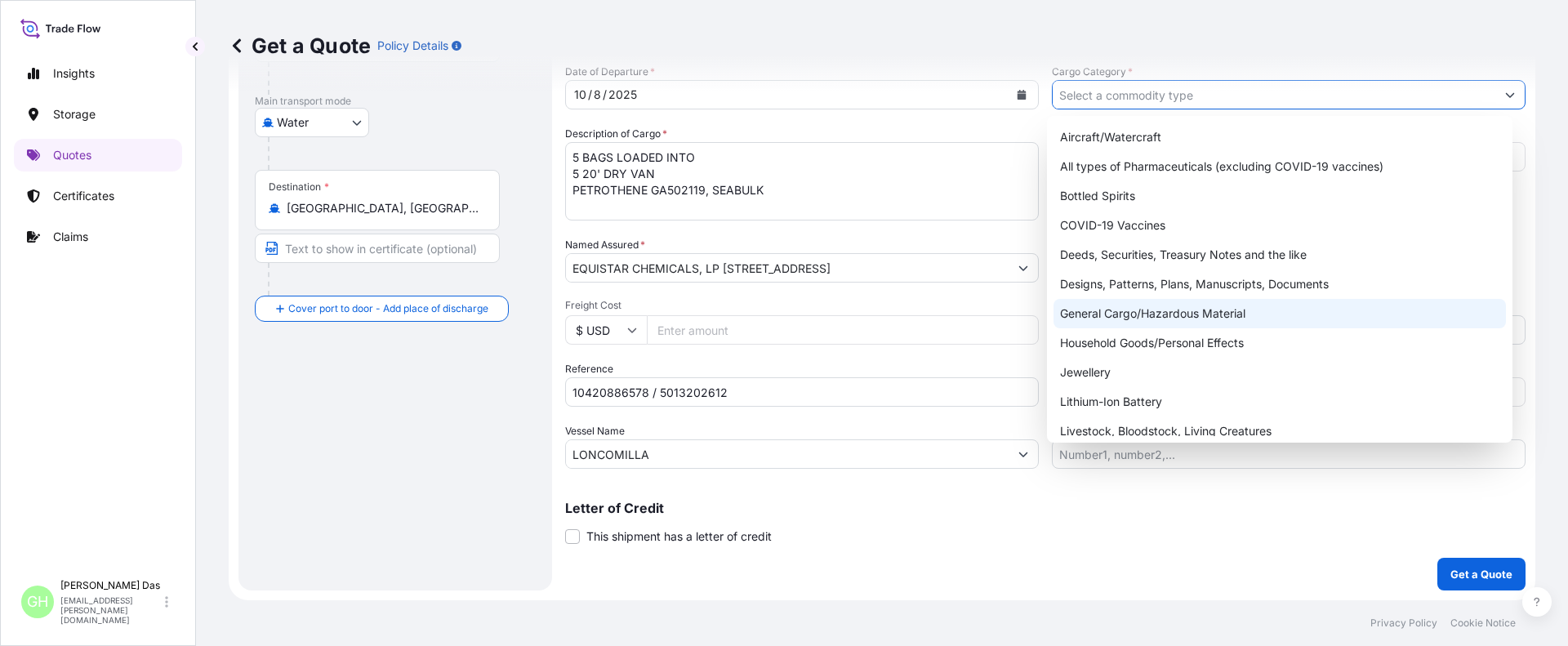
click at [1091, 317] on div "General Cargo/Hazardous Material" at bounding box center [1280, 313] width 454 height 30
type input "General Cargo/Hazardous Material"
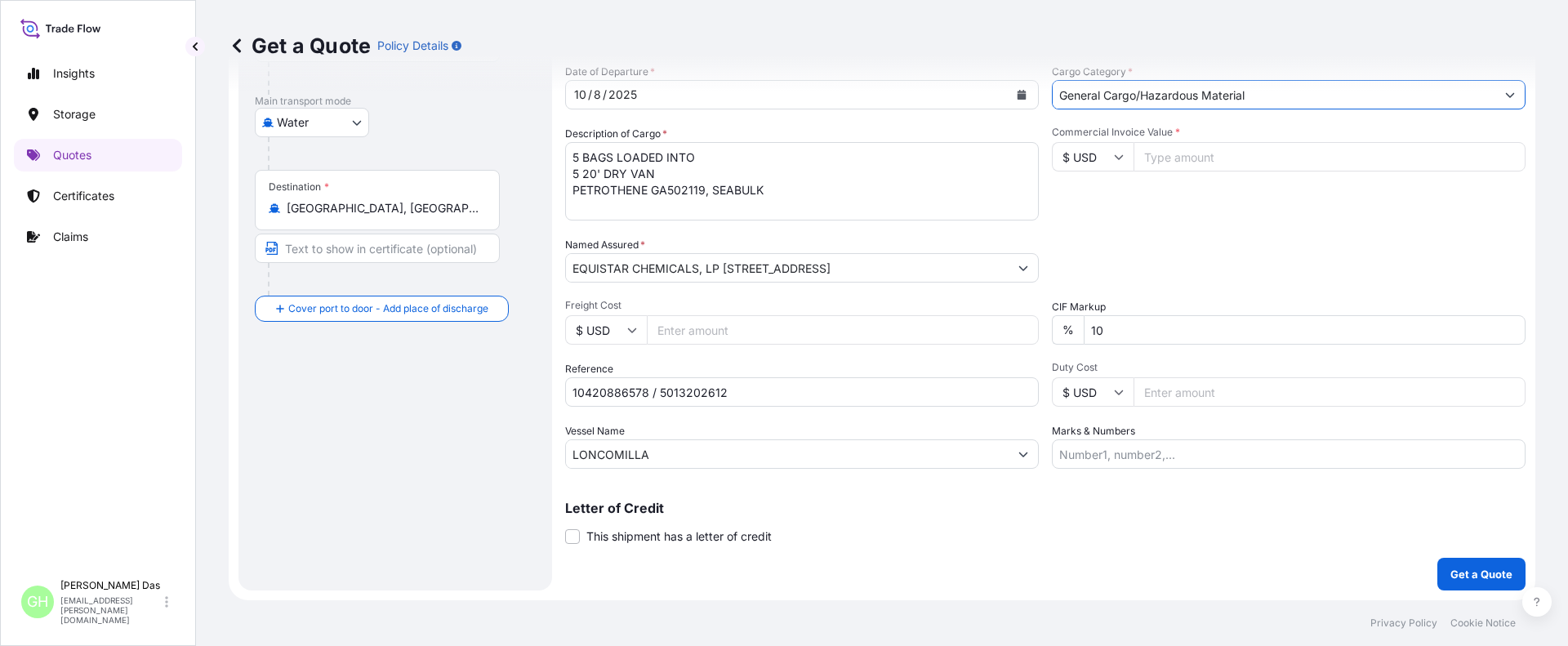
click at [1125, 258] on div "Packing Category Type to search a container mode Please select a primary mode o…" at bounding box center [1288, 260] width 474 height 46
click at [1197, 150] on input "Commercial Invoice Value *" at bounding box center [1329, 157] width 392 height 30
paste input "74990.7"
type input "74990.7"
click at [1099, 183] on div "Commercial Invoice Value * $ USD 74990.7" at bounding box center [1288, 173] width 474 height 95
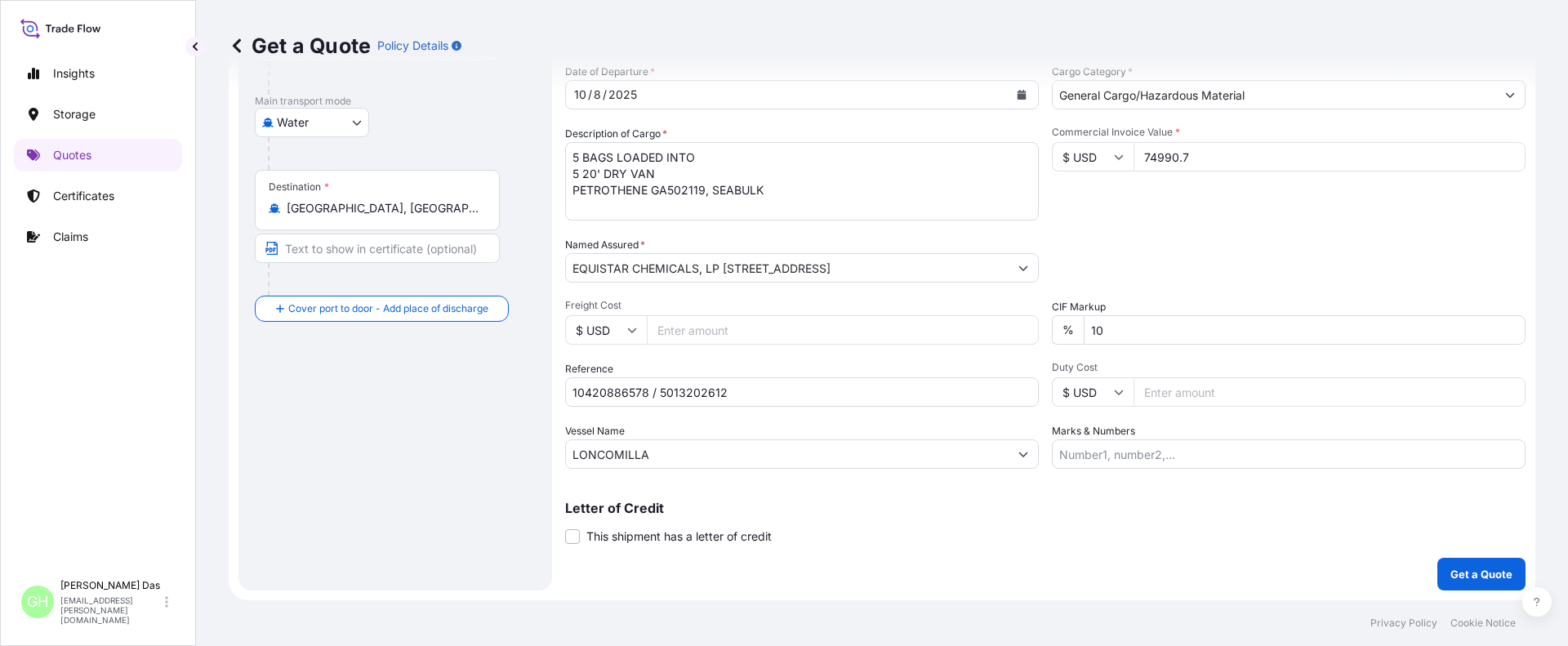
click at [1145, 252] on div "Packing Category Type to search a container mode Please select a primary mode o…" at bounding box center [1288, 260] width 474 height 46
click at [392, 430] on div "Route Details Reset Route Details Cover door to port - Add loading place Place …" at bounding box center [395, 221] width 281 height 707
click at [1217, 211] on div "Commercial Invoice Value * $ USD 74990.7" at bounding box center [1288, 173] width 474 height 95
click at [1482, 576] on p "Get a Quote" at bounding box center [1481, 574] width 62 height 16
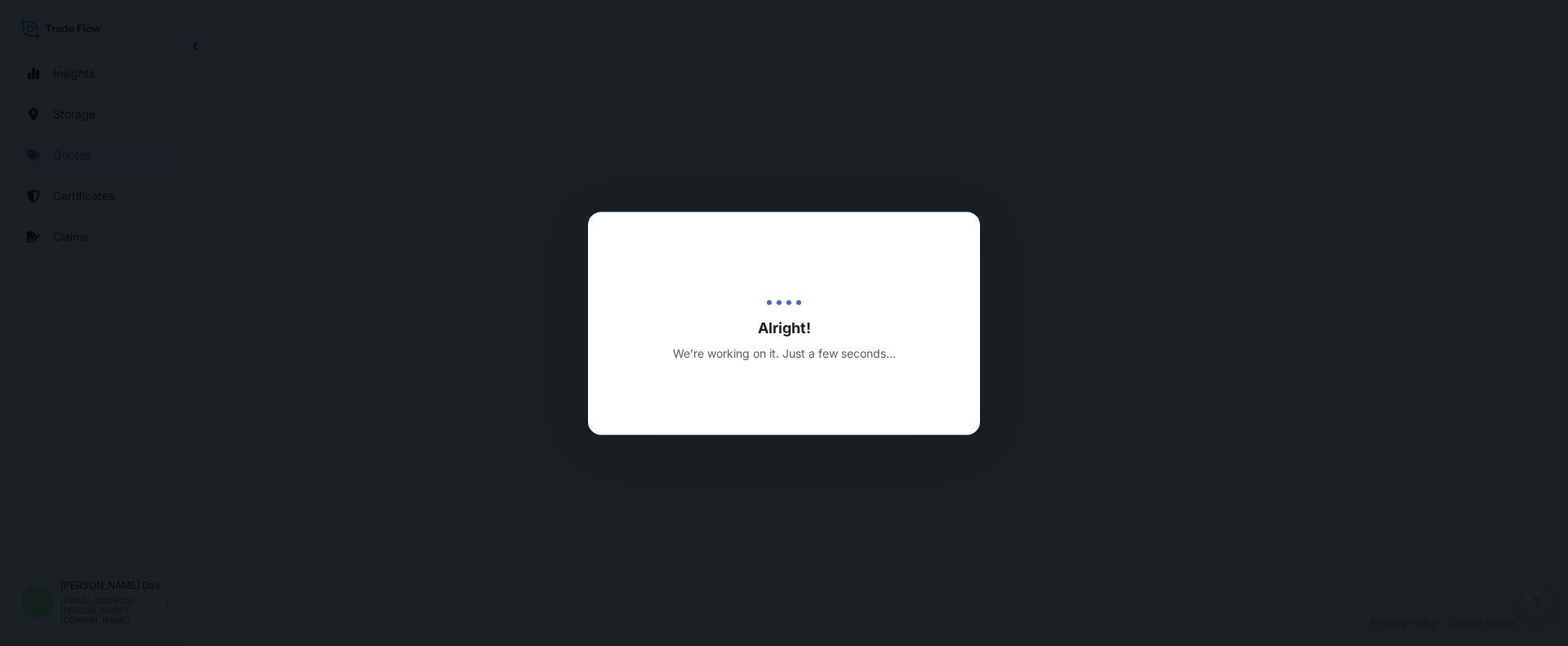
select select "Water"
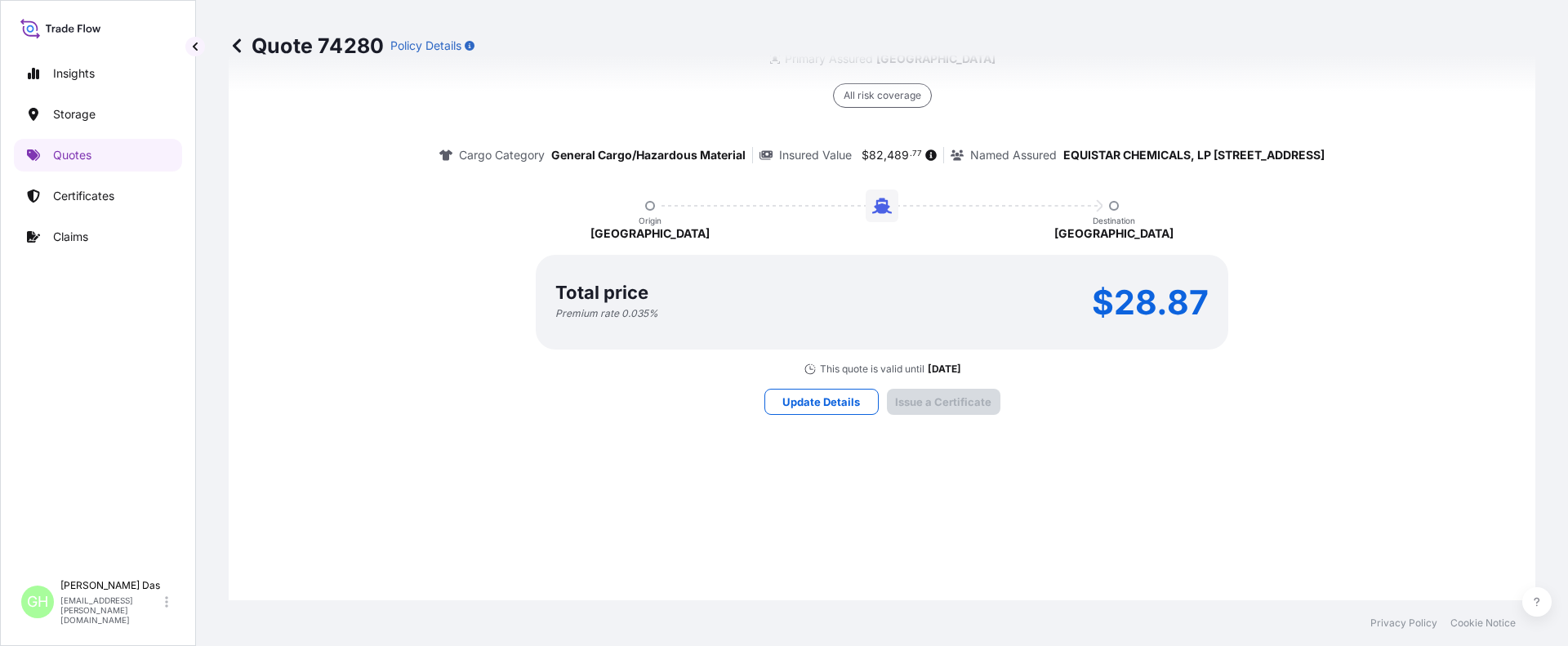
scroll to position [2457, 0]
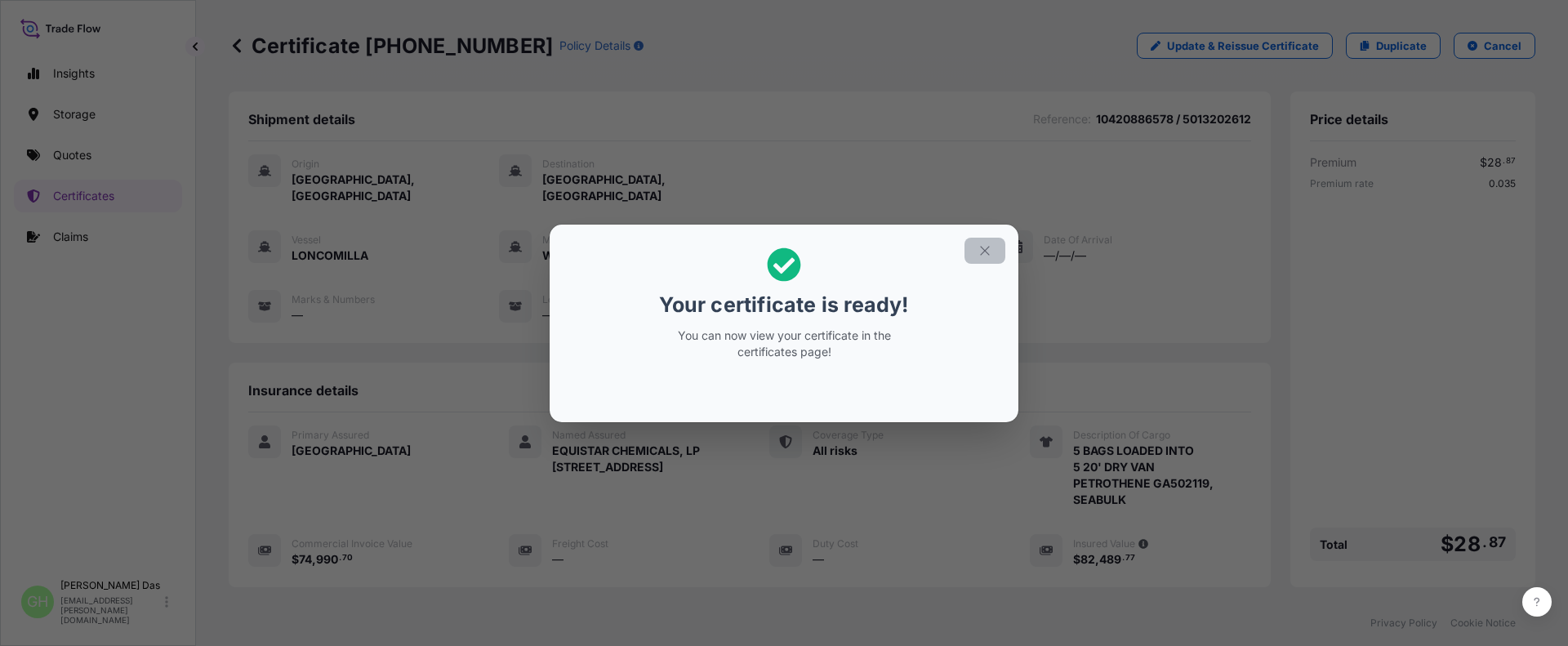
click at [992, 251] on button "button" at bounding box center [985, 250] width 41 height 26
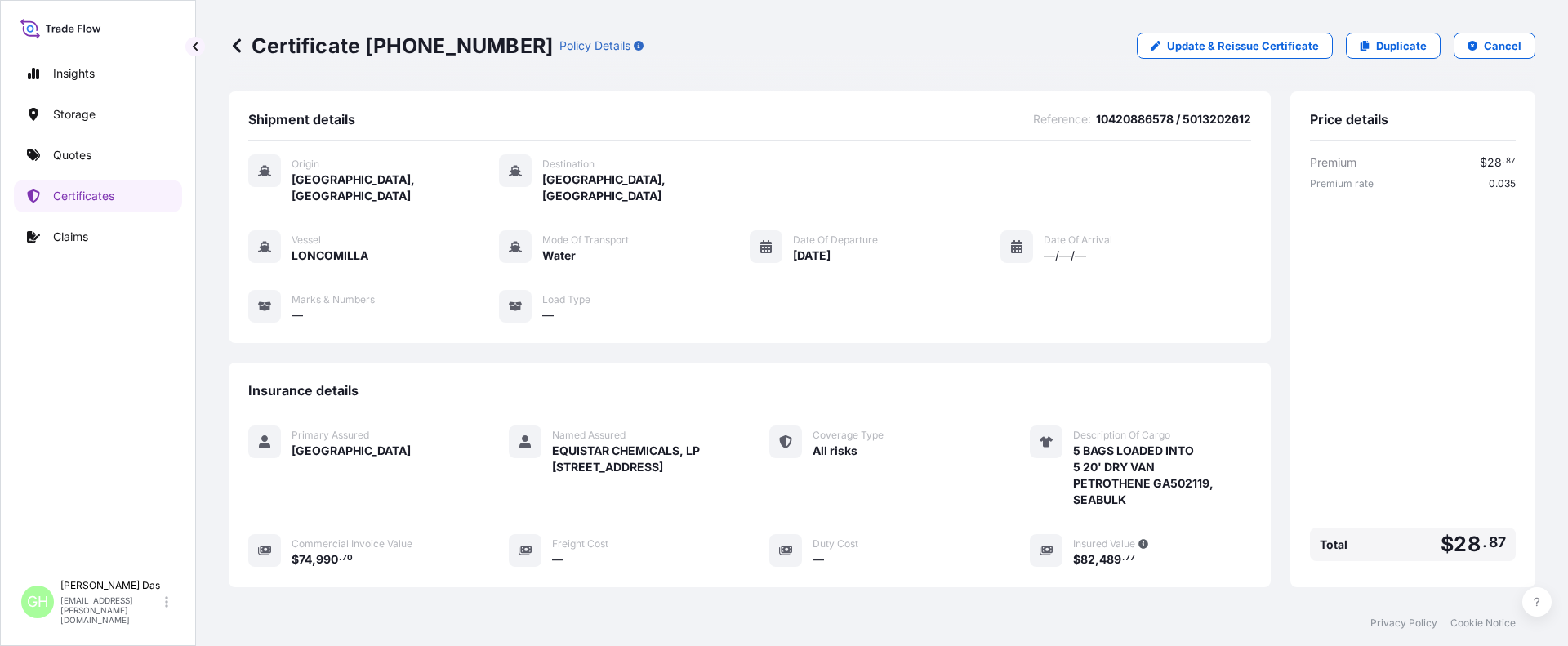
scroll to position [262, 0]
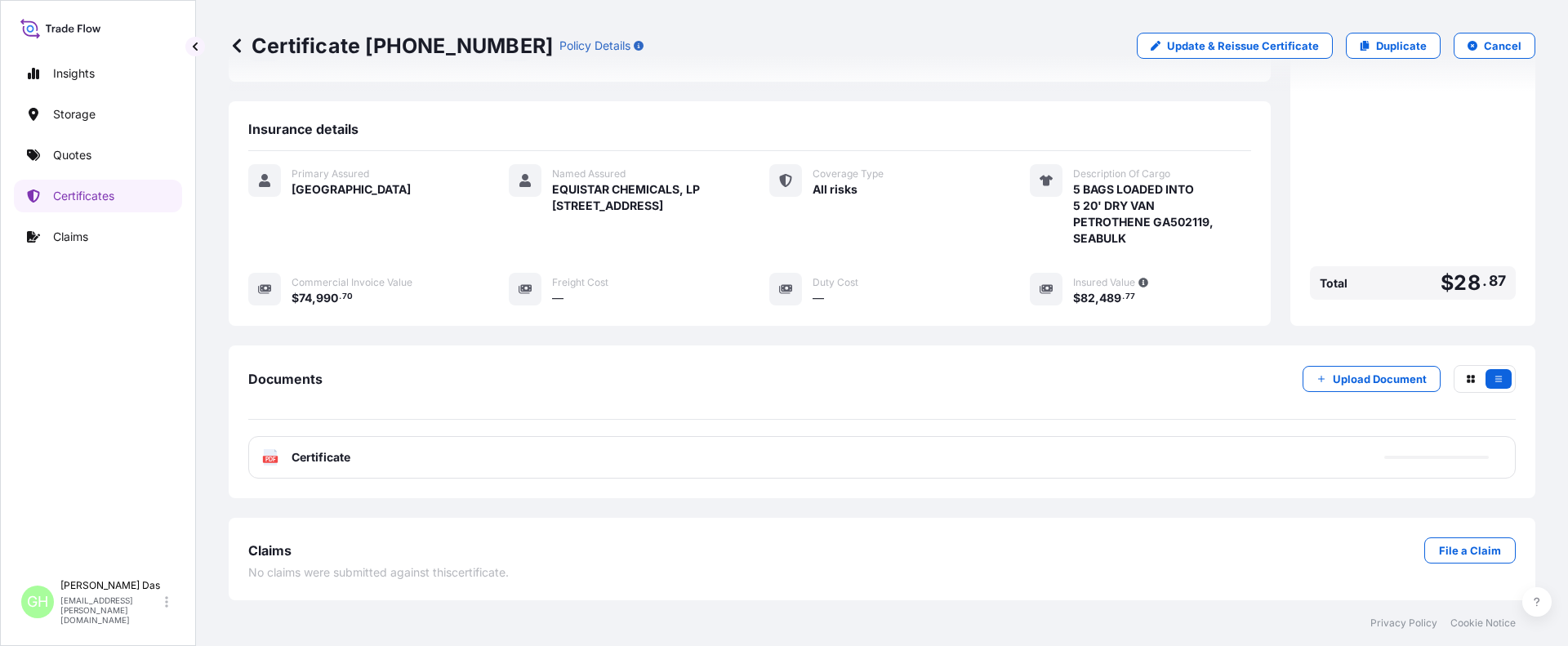
click at [971, 352] on div "Documents Upload Document PDF Certificate" at bounding box center [881, 422] width 1306 height 153
click at [1187, 456] on div "PDF Certificate" at bounding box center [881, 458] width 1267 height 42
click at [1187, 456] on link "PDF Certificate [DATE]" at bounding box center [881, 458] width 1267 height 42
click at [75, 159] on p "Quotes" at bounding box center [73, 155] width 38 height 16
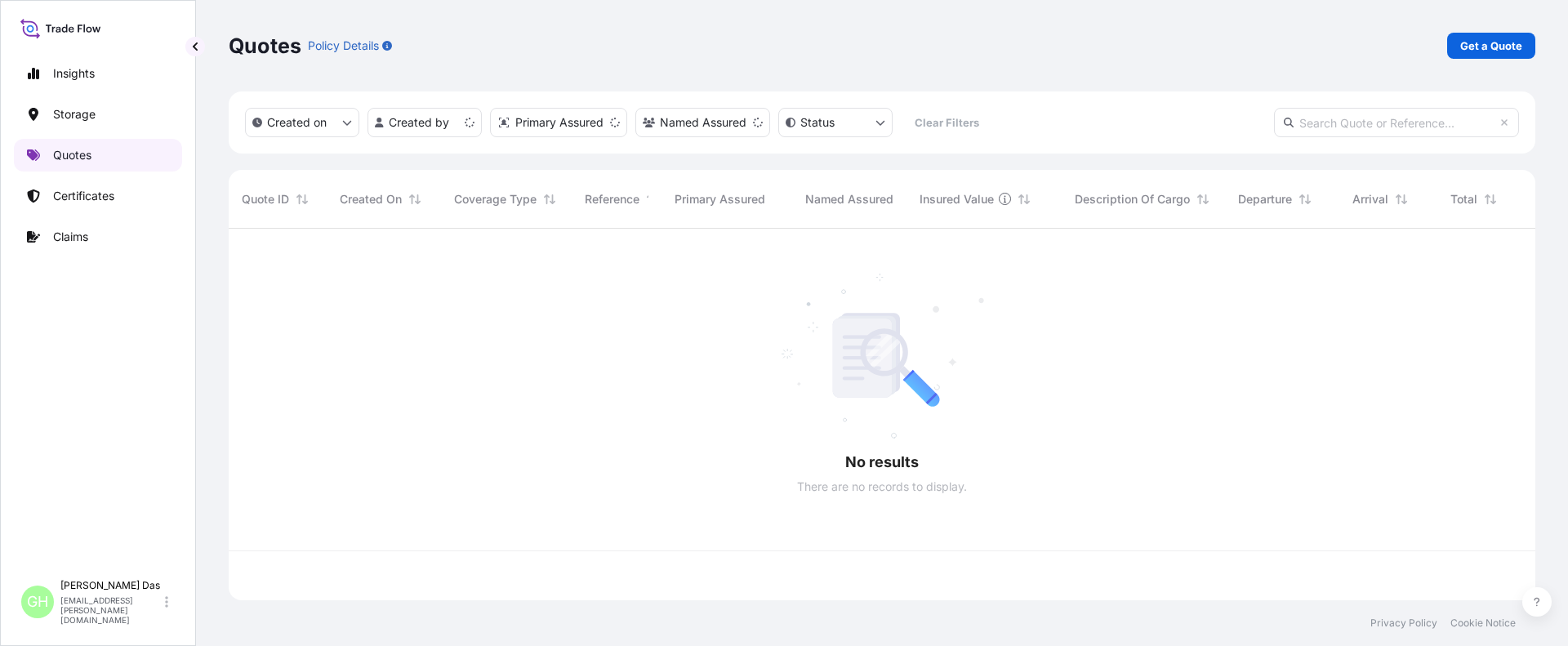
scroll to position [369, 1294]
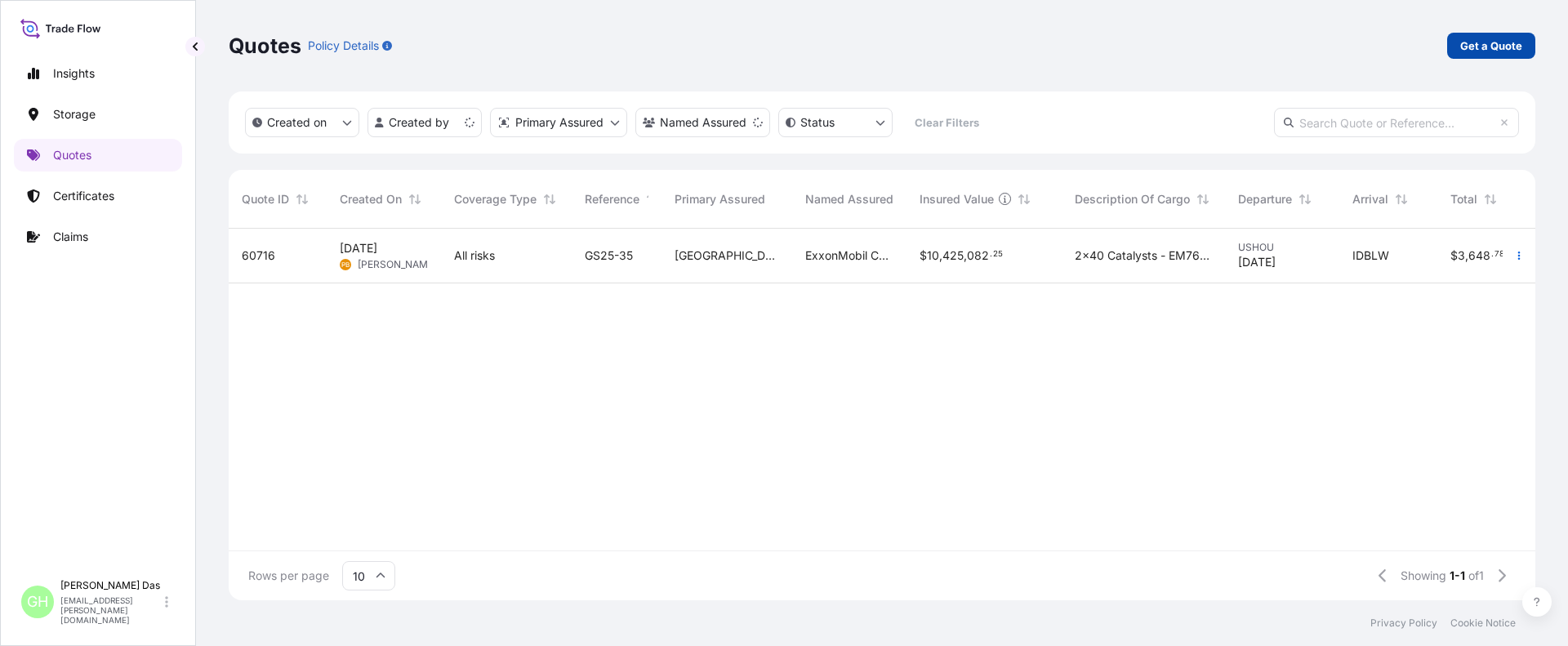
click at [1482, 46] on p "Get a Quote" at bounding box center [1491, 45] width 62 height 16
select select "Water"
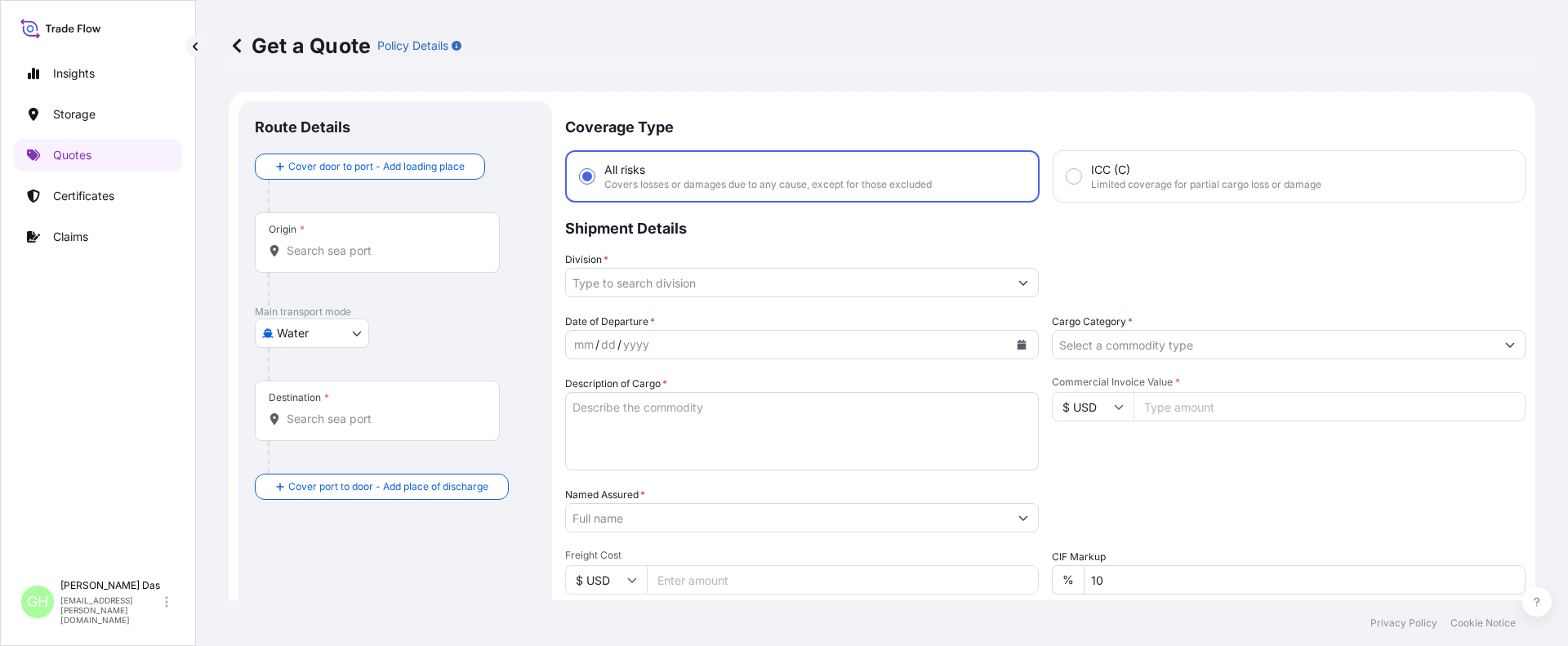
scroll to position [26, 0]
